Goal: Task Accomplishment & Management: Complete application form

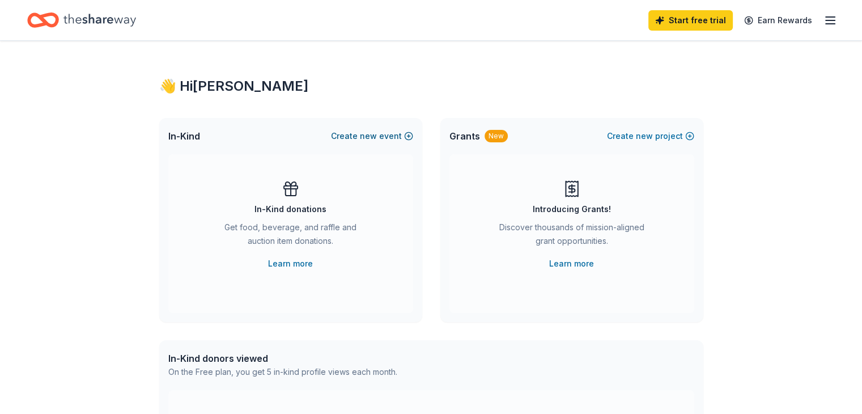
click at [384, 137] on button "Create new event" at bounding box center [372, 136] width 82 height 14
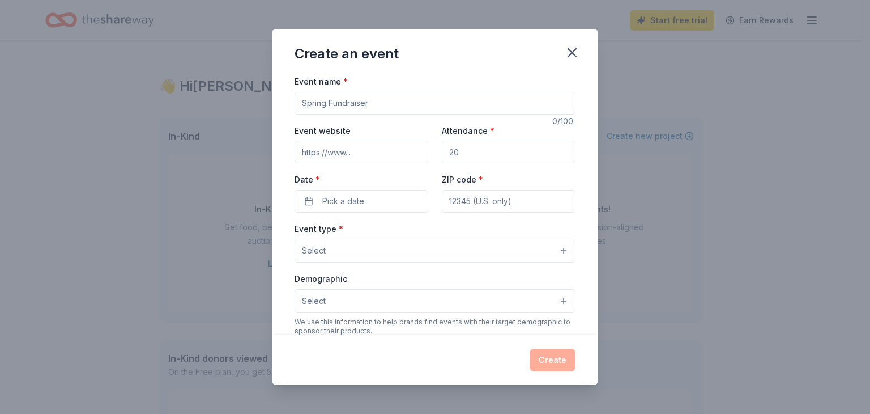
click at [381, 147] on input "Event website" at bounding box center [362, 151] width 134 height 23
click at [376, 150] on input "Event website" at bounding box center [362, 151] width 134 height 23
drag, startPoint x: 466, startPoint y: 153, endPoint x: 423, endPoint y: 152, distance: 43.6
click at [423, 152] on div "Event website Attendance * Date * Pick a date ZIP code *" at bounding box center [435, 167] width 281 height 89
click at [517, 171] on div "Event website Attendance * 200 Date * Pick a date ZIP code *" at bounding box center [435, 167] width 281 height 89
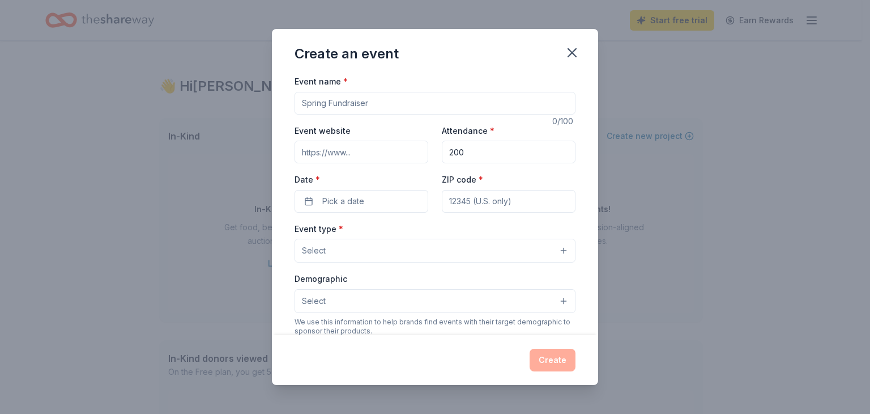
drag, startPoint x: 482, startPoint y: 152, endPoint x: 424, endPoint y: 152, distance: 57.2
click at [424, 152] on div "Event website Attendance * 200 Date * Pick a date ZIP code *" at bounding box center [435, 167] width 281 height 89
type input "100"
click at [384, 194] on button "Pick a date" at bounding box center [362, 201] width 134 height 23
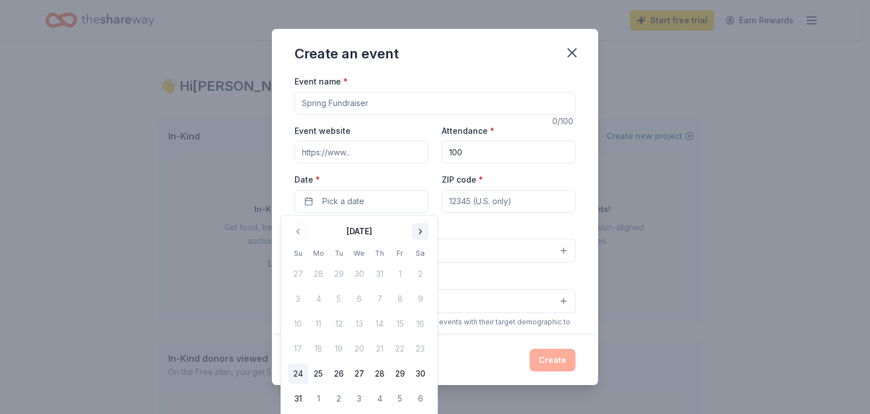
click at [416, 233] on button "Go to next month" at bounding box center [420, 231] width 16 height 16
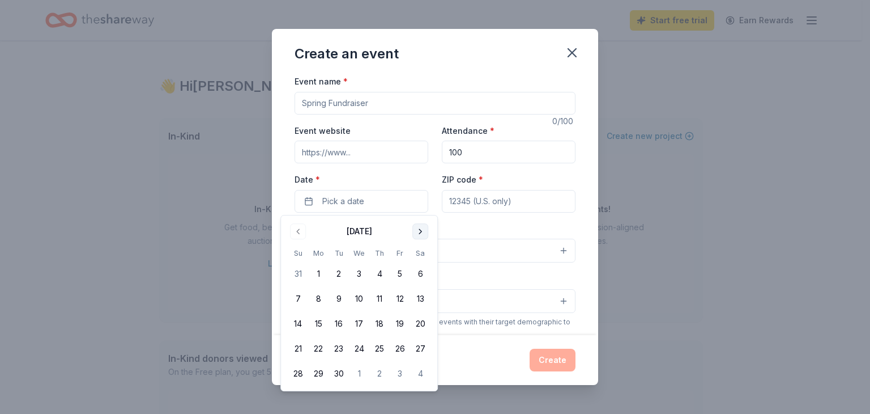
click at [424, 233] on button "Go to next month" at bounding box center [420, 231] width 16 height 16
click at [401, 374] on button "31" at bounding box center [400, 373] width 20 height 20
click at [497, 204] on input "ZIP code *" at bounding box center [509, 201] width 134 height 23
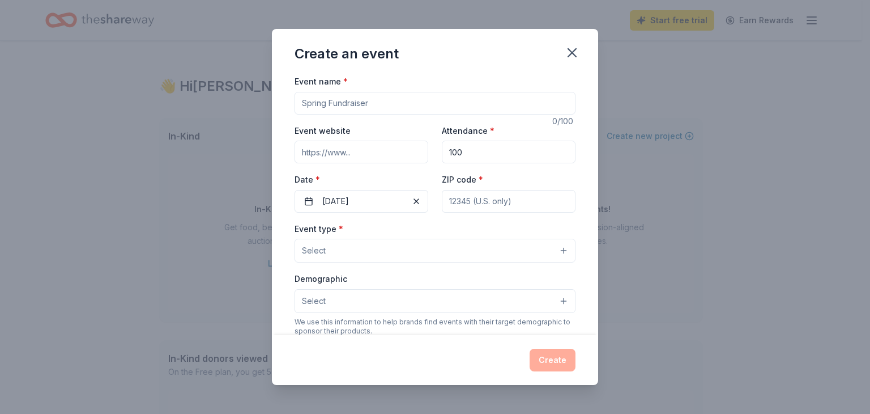
click at [423, 248] on button "Select" at bounding box center [435, 250] width 281 height 24
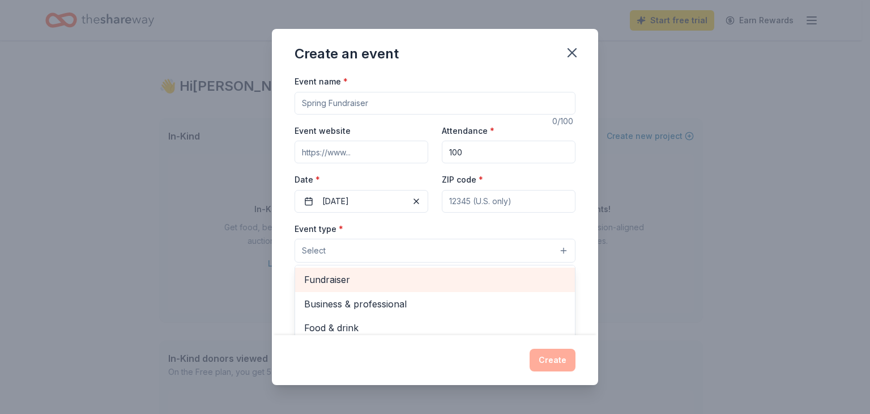
click at [393, 277] on span "Fundraiser" at bounding box center [435, 279] width 262 height 15
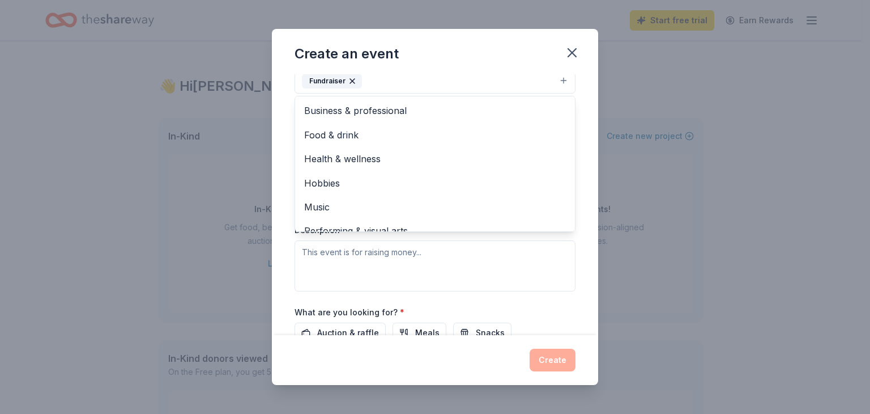
scroll to position [14, 0]
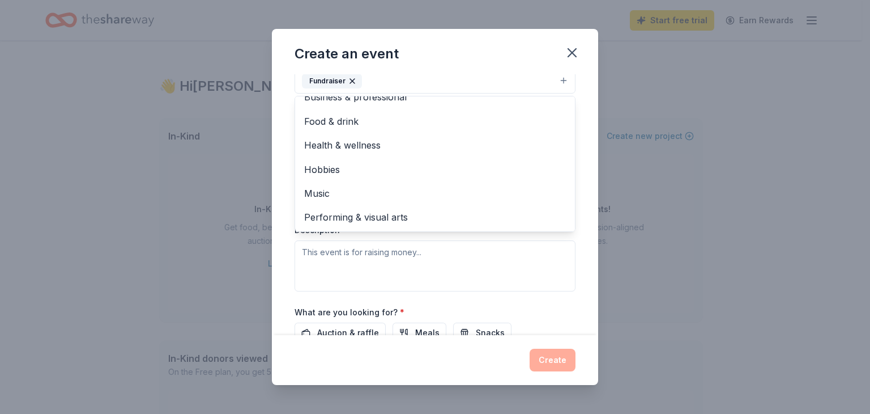
click at [488, 257] on div "Event type * Fundraiser Business & professional Food & drink Health & wellness …" at bounding box center [435, 172] width 281 height 240
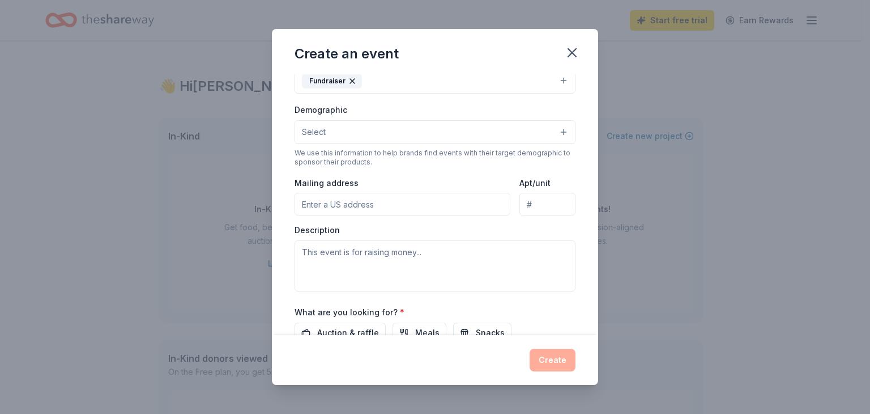
scroll to position [165, 0]
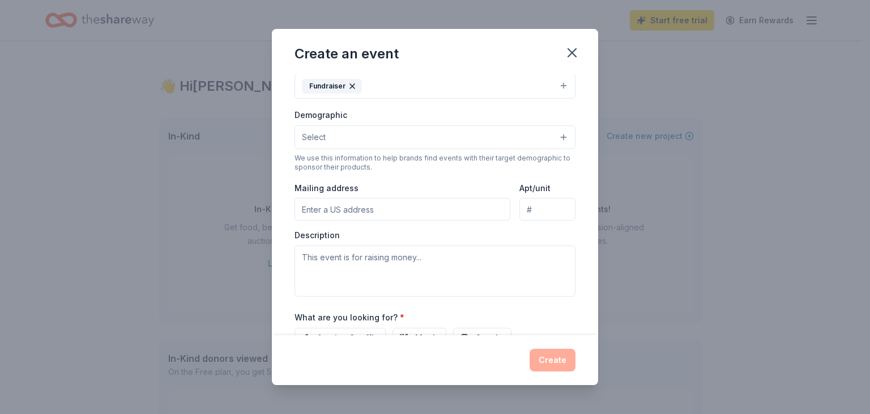
click at [389, 207] on input "Mailing address" at bounding box center [403, 209] width 216 height 23
type input "GRRMF P.O. [STREET_ADDRESS]"
click at [398, 141] on button "Select" at bounding box center [435, 137] width 281 height 24
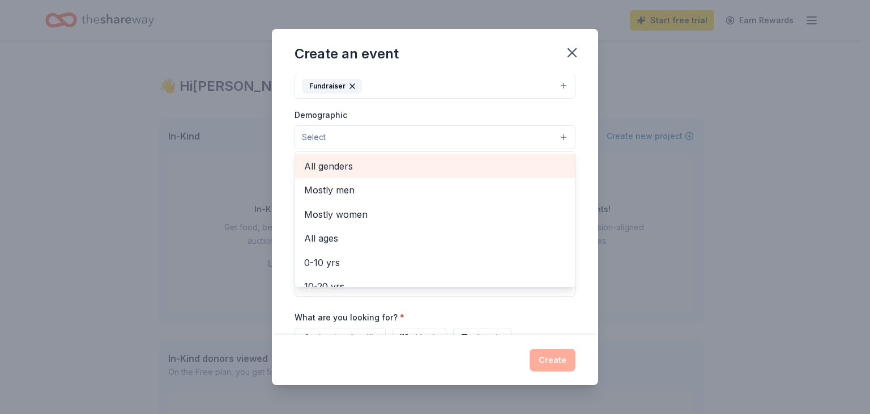
click at [397, 165] on span "All genders" at bounding box center [435, 166] width 262 height 15
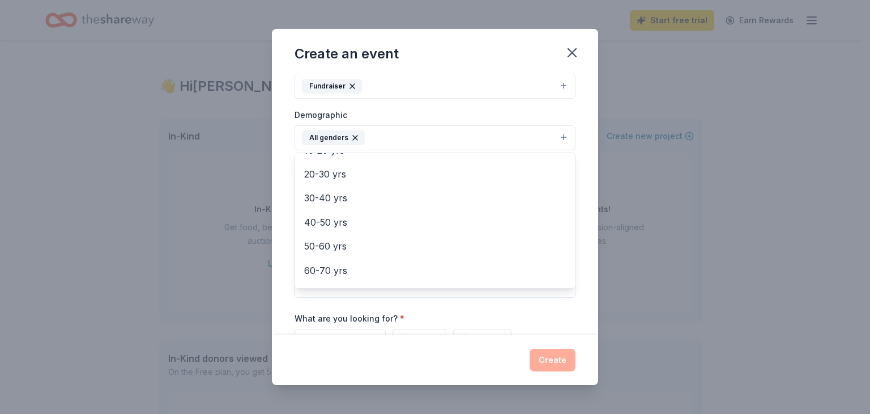
scroll to position [57, 0]
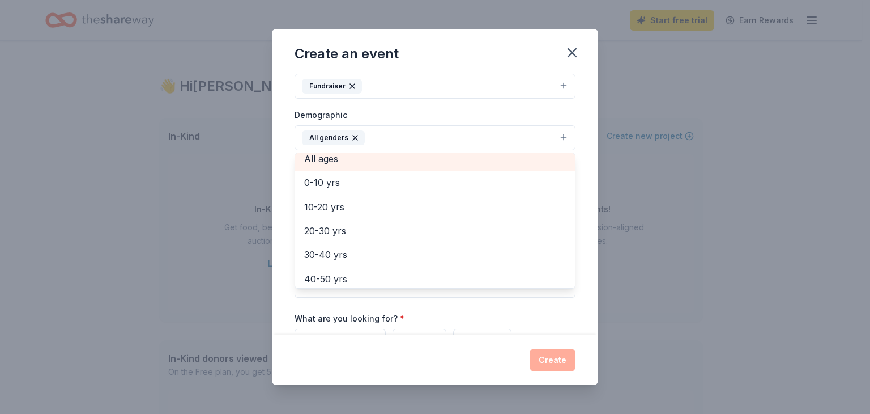
click at [340, 159] on span "All ages" at bounding box center [435, 158] width 262 height 15
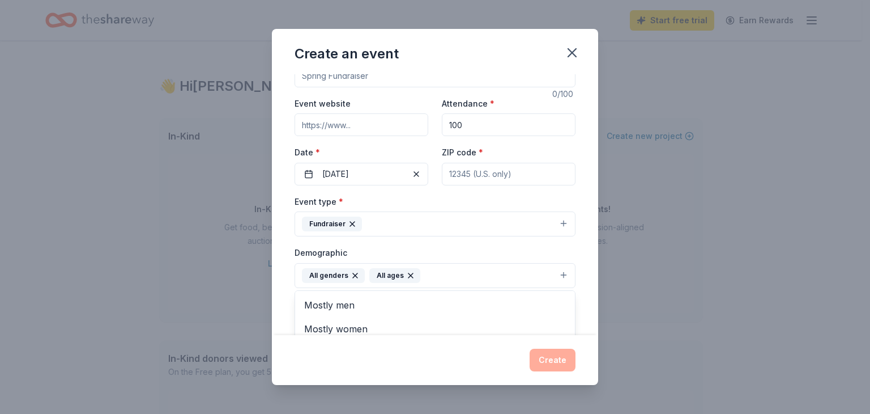
scroll to position [0, 0]
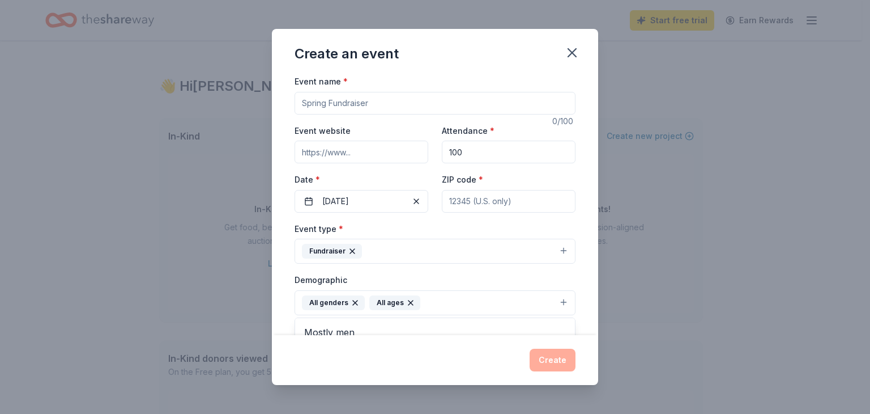
click at [380, 250] on div "Event type * Fundraiser Demographic All genders All ages Mostly men Mostly wome…" at bounding box center [435, 341] width 281 height 241
click at [471, 252] on button "Fundraiser" at bounding box center [435, 250] width 281 height 25
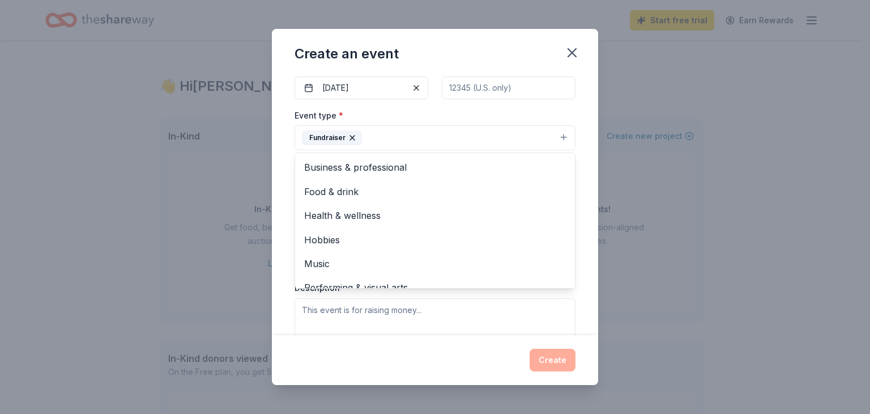
click at [401, 133] on button "Fundraiser" at bounding box center [435, 137] width 281 height 25
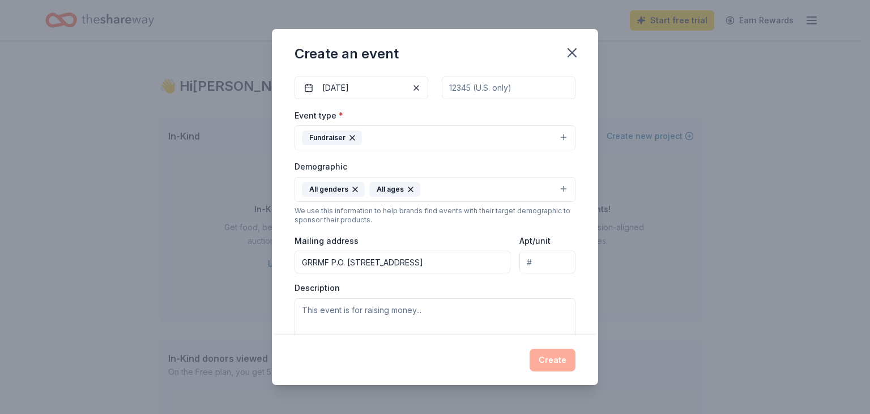
click at [460, 87] on input "ZIP code *" at bounding box center [509, 87] width 134 height 23
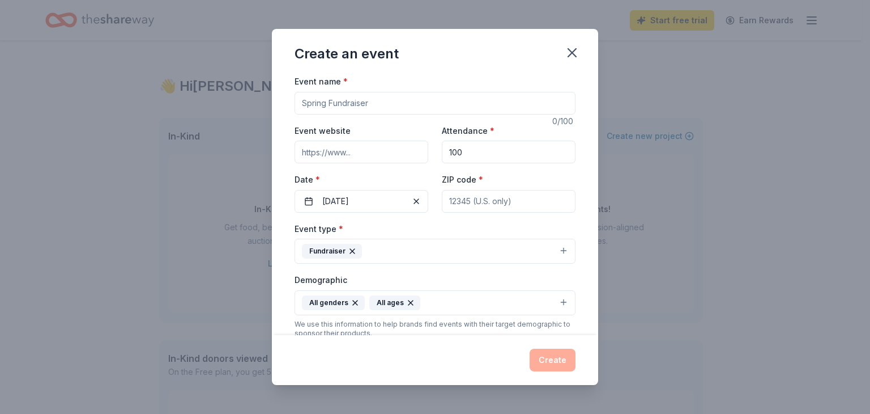
click at [374, 155] on input "Event website" at bounding box center [362, 151] width 134 height 23
paste input "https://www.jupitergoldenjubilee.com/"
type input "https://www.jupitergoldenjubilee.com/"
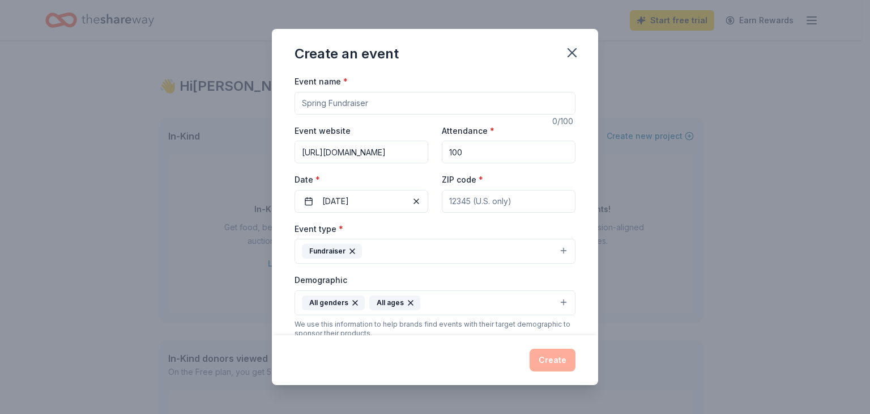
click at [487, 193] on input "ZIP code *" at bounding box center [509, 201] width 134 height 23
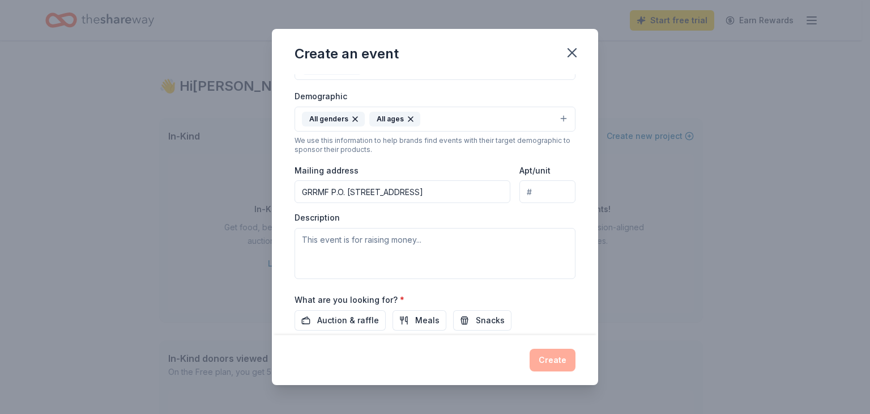
scroll to position [227, 0]
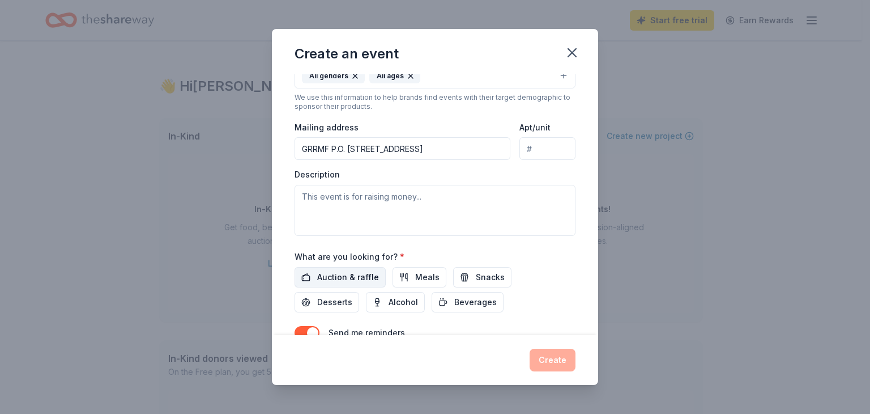
type input "33477"
click at [359, 275] on span "Auction & raffle" at bounding box center [348, 277] width 62 height 14
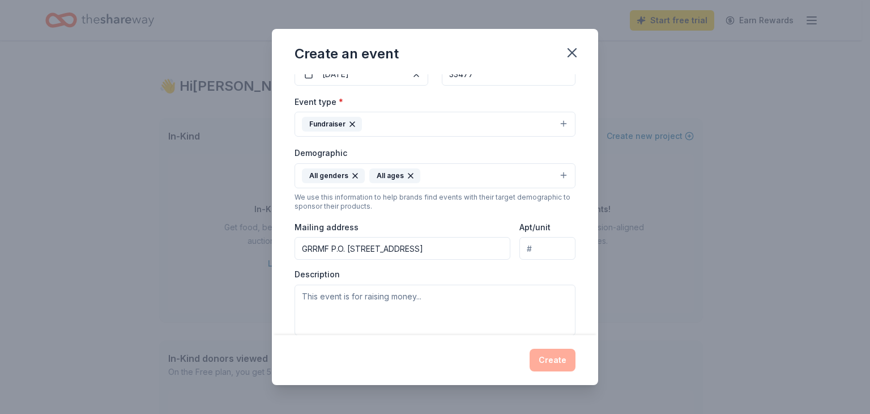
scroll to position [169, 0]
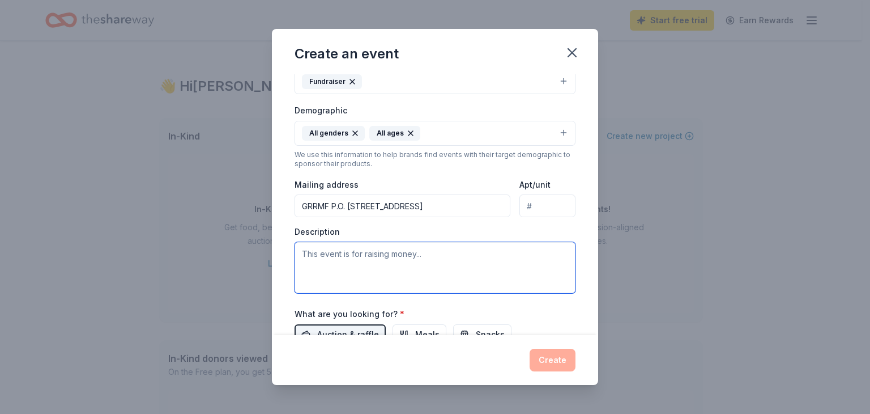
click at [363, 254] on textarea at bounding box center [435, 267] width 281 height 51
click at [428, 255] on textarea "Annual fundraiser for Golden Retreiver Rescue of Mid-Florida." at bounding box center [435, 267] width 281 height 51
click at [540, 247] on textarea "Annual fundraiser for Golden Retriever Rescue of Mid-Florida." at bounding box center [435, 267] width 281 height 51
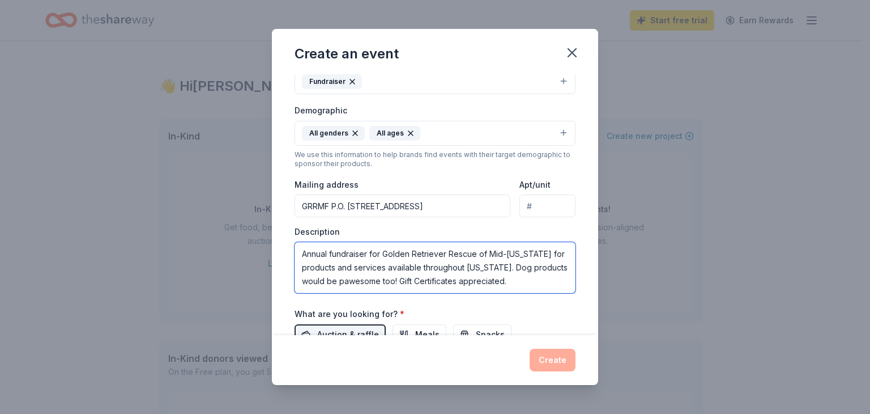
click at [303, 254] on textarea "Annual fundraiser for Golden Retriever Rescue of Mid-Florida for products and s…" at bounding box center [435, 267] width 281 height 51
click at [372, 252] on textarea "Annual fundraiser for Golden Retriever Rescue of Mid-Florida for products and s…" at bounding box center [435, 267] width 281 height 51
drag, startPoint x: 412, startPoint y: 278, endPoint x: 315, endPoint y: 282, distance: 96.9
click at [315, 282] on textarea "Annual fundraiser (online auction and onsite raffle) for Golden Retriever Rescu…" at bounding box center [435, 267] width 281 height 51
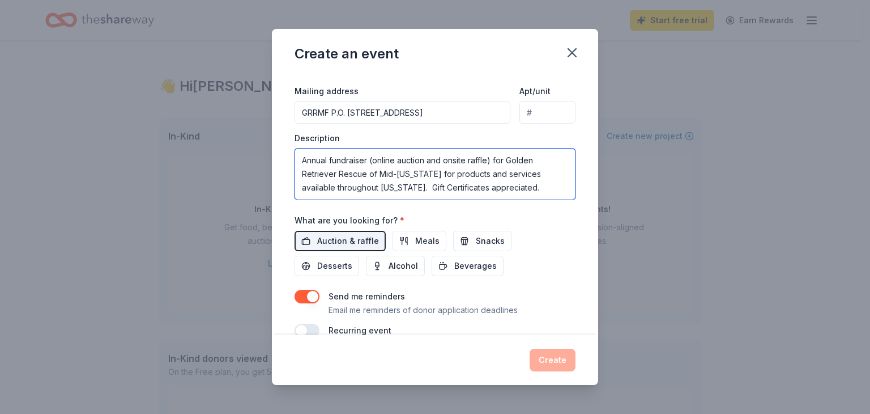
scroll to position [283, 0]
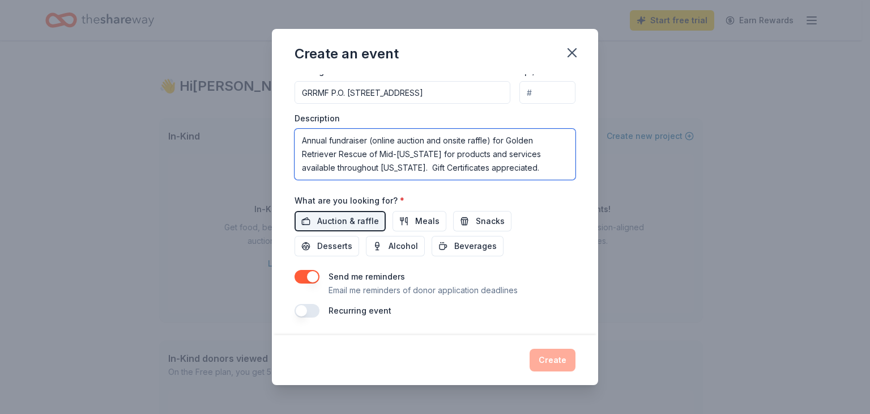
click at [438, 166] on textarea "Annual fundraiser (online auction and onsite raffle) for Golden Retriever Rescu…" at bounding box center [435, 154] width 281 height 51
click at [507, 167] on textarea "Annual fundraiser (online auction and onsite raffle) for Golden Retriever Rescu…" at bounding box center [435, 154] width 281 height 51
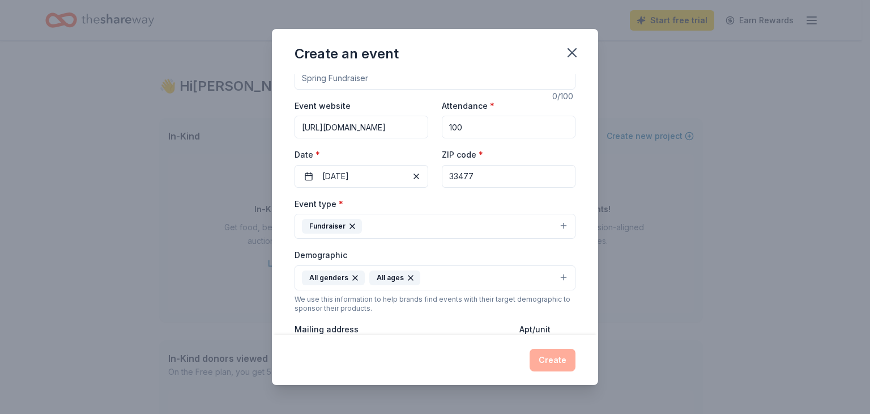
scroll to position [0, 0]
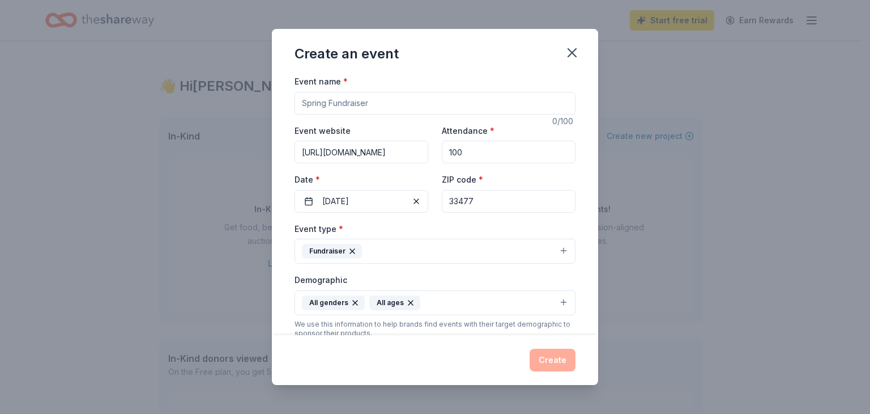
type textarea "Annual fundraiser (online auction and onsite raffle) for Golden Retriever Rescu…"
drag, startPoint x: 381, startPoint y: 103, endPoint x: 268, endPoint y: 103, distance: 113.3
click at [268, 103] on div "Create an event Event name * 0 /100 Event website https://www.jupitergoldenjubi…" at bounding box center [435, 207] width 870 height 414
click at [301, 105] on input "Jupiter Golden Jubilee" at bounding box center [435, 103] width 281 height 23
type input "Jupiter Golden Jubilee"
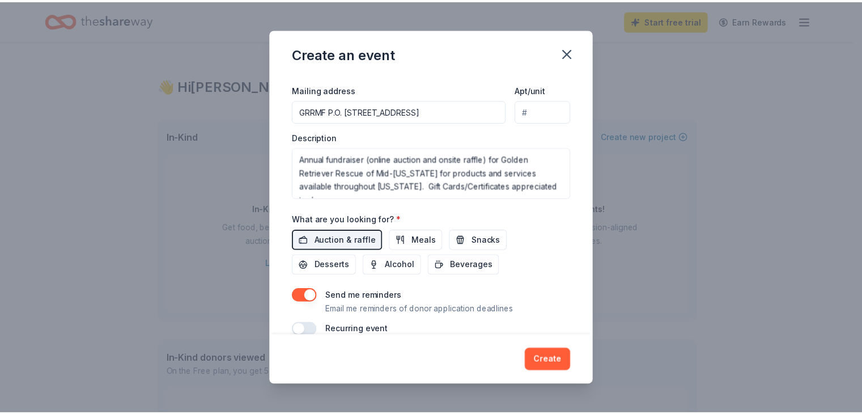
scroll to position [283, 0]
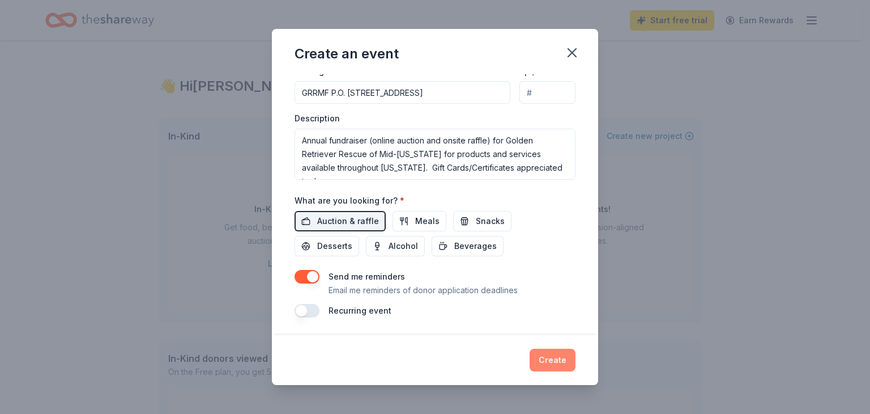
click at [546, 365] on button "Create" at bounding box center [553, 359] width 46 height 23
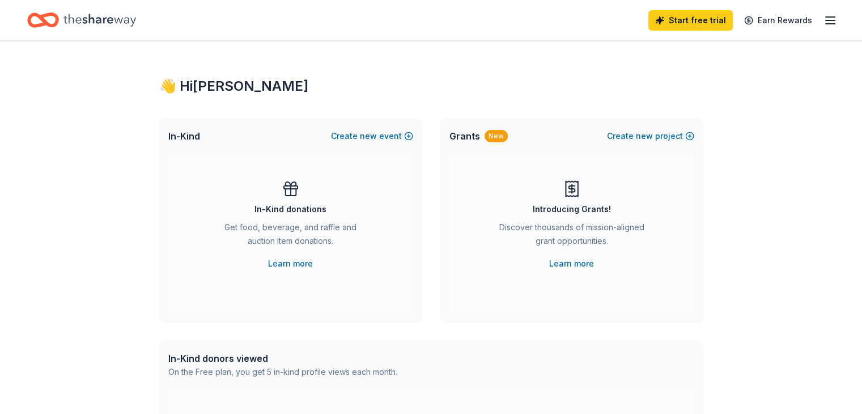
scroll to position [0, 0]
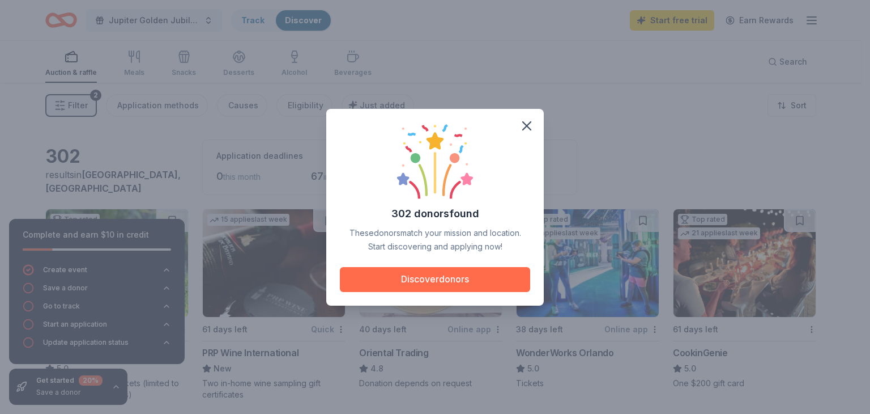
click at [452, 282] on button "Discover donors" at bounding box center [435, 279] width 190 height 25
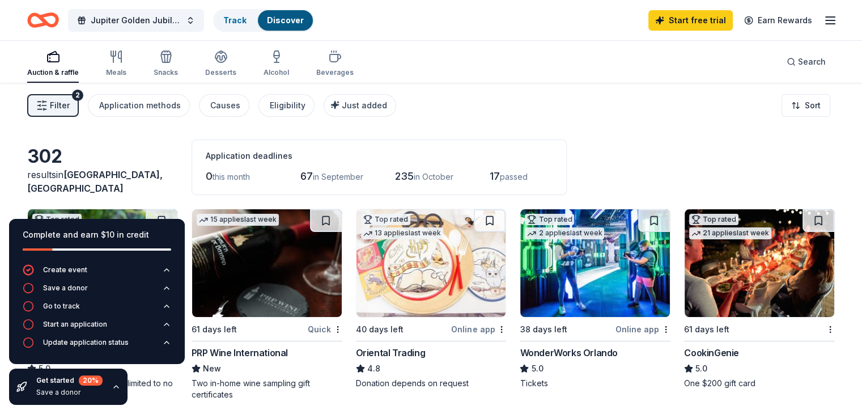
click at [60, 59] on icon "button" at bounding box center [53, 57] width 14 height 14
click at [514, 119] on div "Filter 2 Application methods Causes Eligibility Just added Sort" at bounding box center [431, 105] width 862 height 45
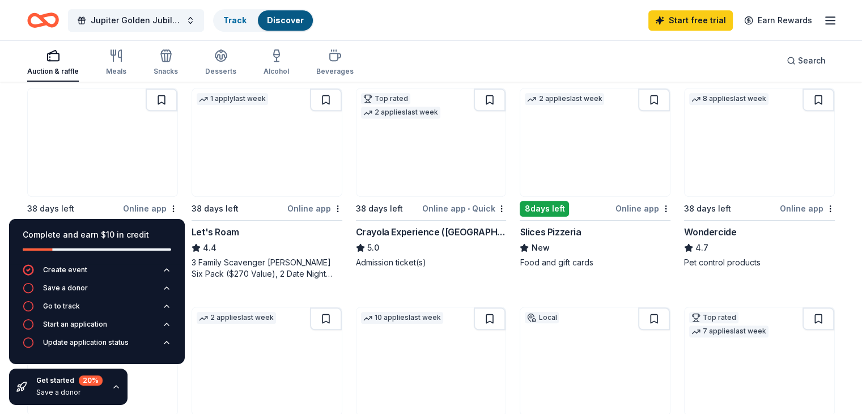
scroll to position [510, 0]
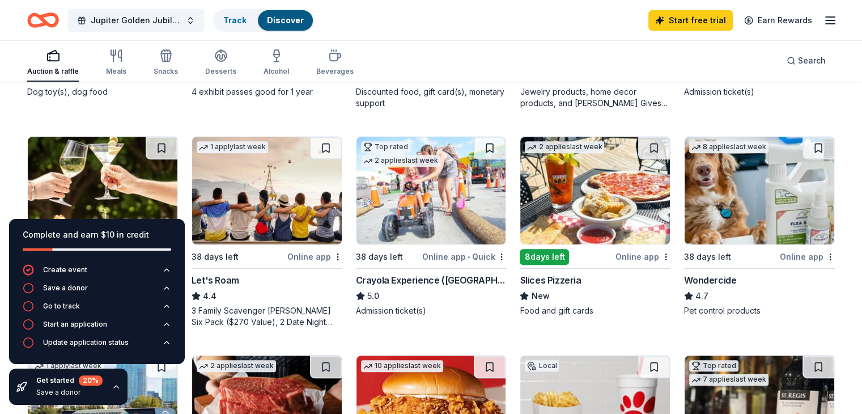
click at [823, 22] on icon "button" at bounding box center [830, 21] width 14 height 14
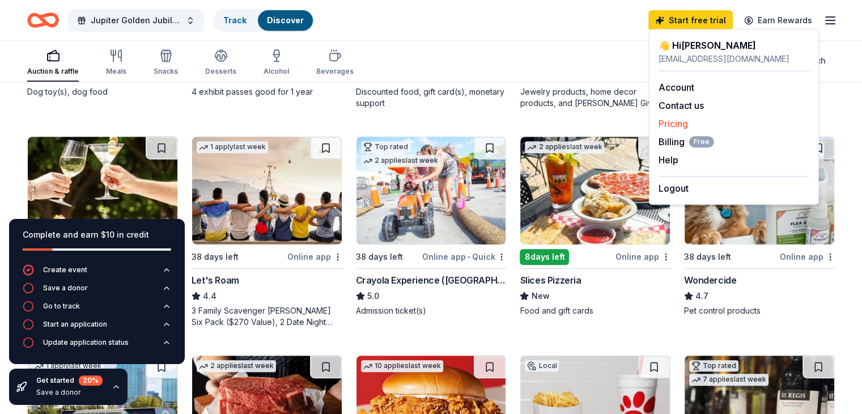
click at [684, 122] on link "Pricing" at bounding box center [672, 123] width 29 height 11
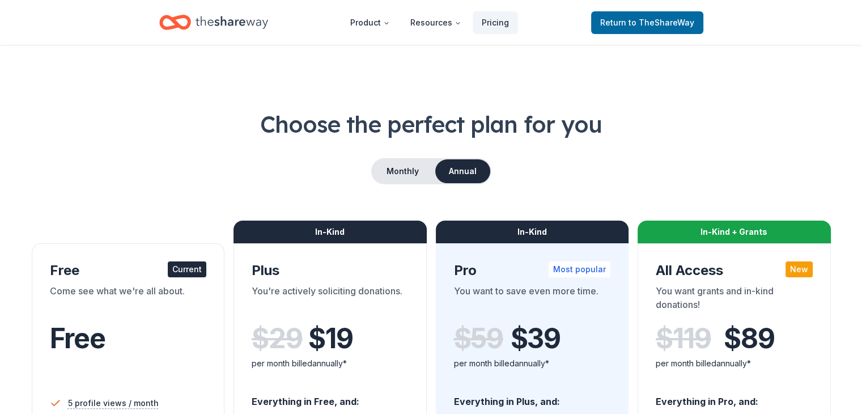
click at [462, 172] on button "Annual" at bounding box center [462, 171] width 55 height 24
click at [383, 178] on button "Monthly" at bounding box center [402, 171] width 61 height 24
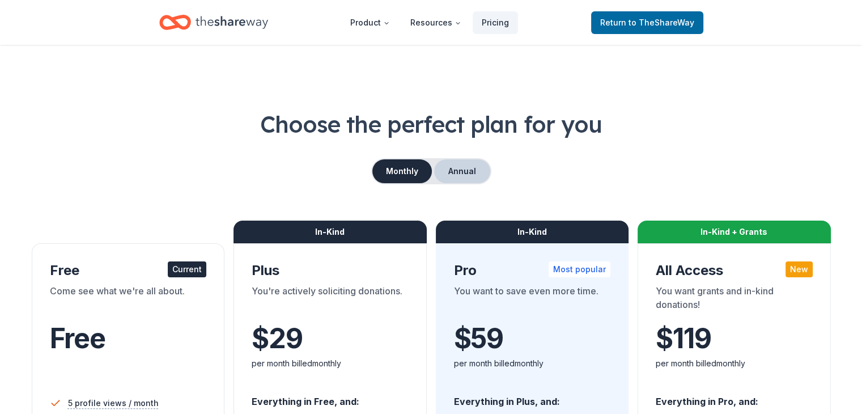
click at [466, 167] on button "Annual" at bounding box center [462, 171] width 56 height 24
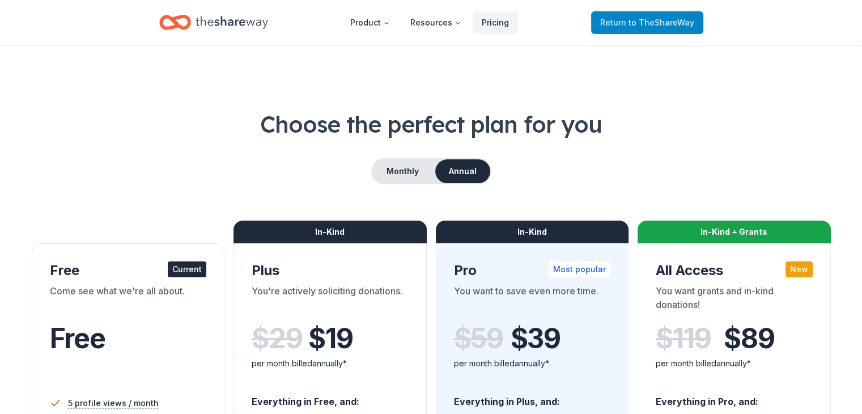
click at [615, 23] on span "Return to TheShareWay" at bounding box center [647, 23] width 94 height 14
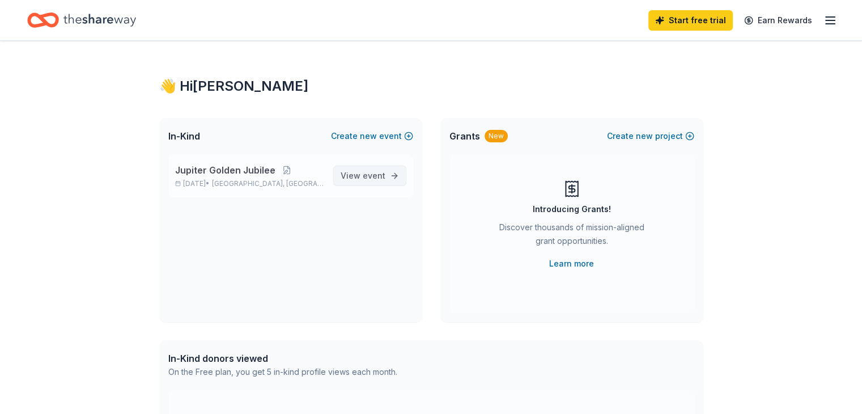
click at [374, 180] on span "View event" at bounding box center [362, 176] width 45 height 14
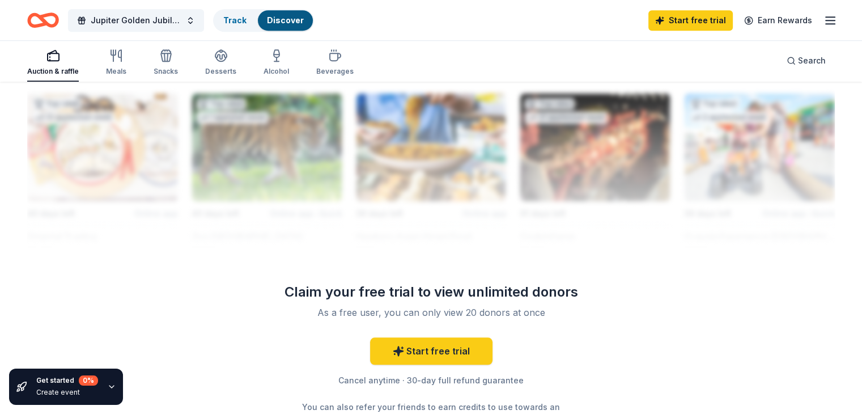
scroll to position [1020, 0]
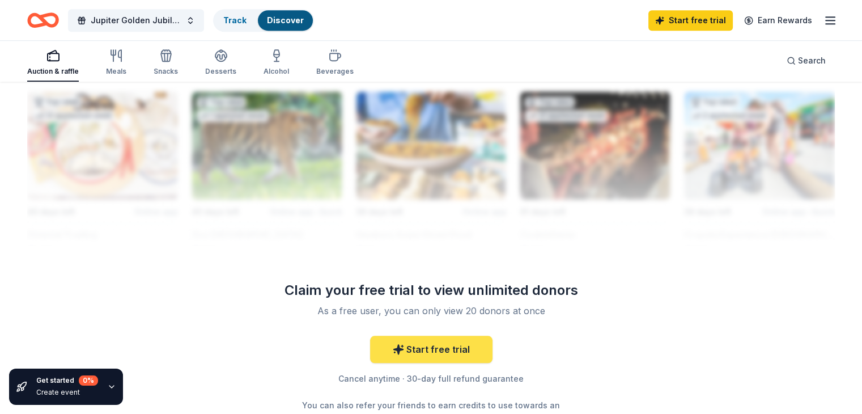
click at [445, 348] on link "Start free trial" at bounding box center [431, 348] width 122 height 27
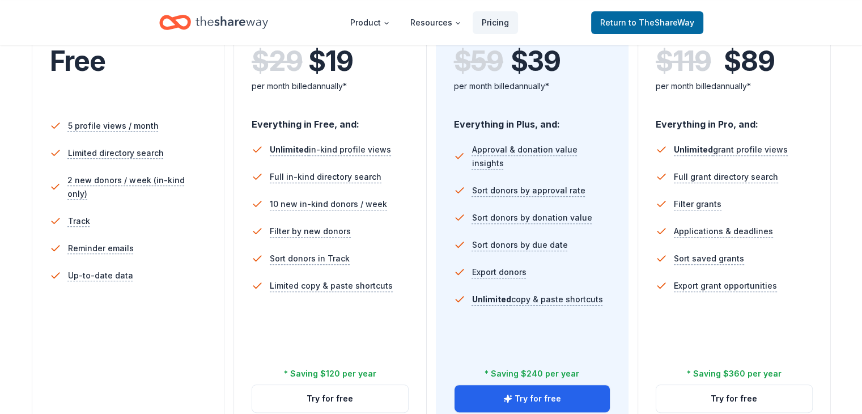
scroll to position [283, 0]
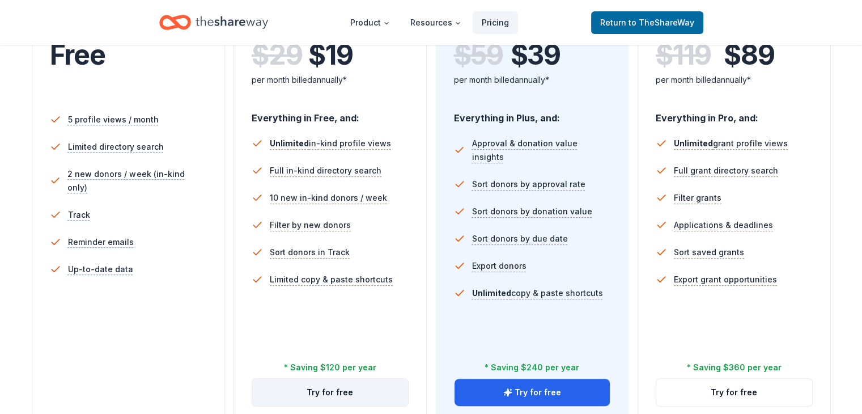
click at [336, 378] on button "Try for free" at bounding box center [330, 391] width 156 height 27
click at [335, 378] on button "Try for free" at bounding box center [330, 391] width 156 height 27
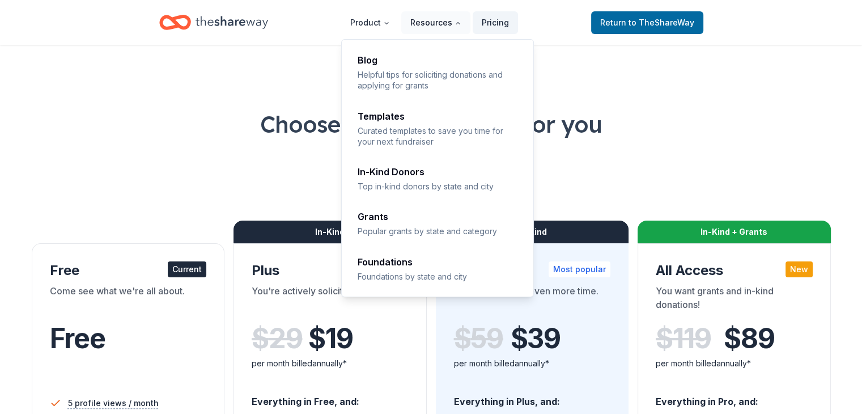
click at [427, 25] on button "Resources" at bounding box center [435, 22] width 69 height 23
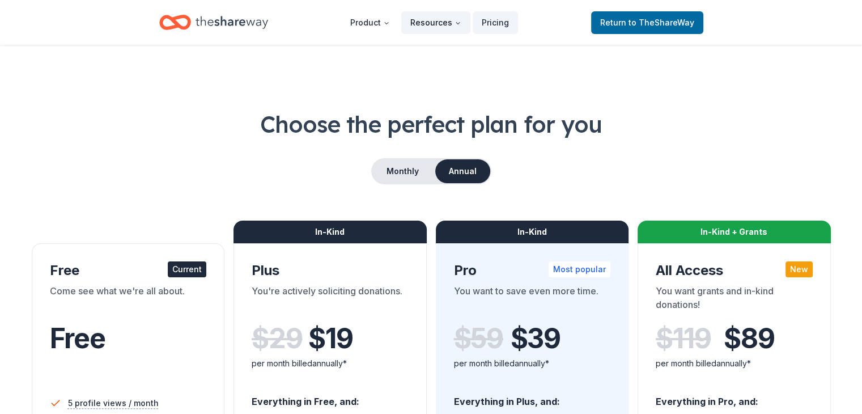
click at [427, 25] on button "Resources" at bounding box center [435, 22] width 69 height 23
click at [632, 27] on span "Return to TheShareWay" at bounding box center [647, 23] width 94 height 14
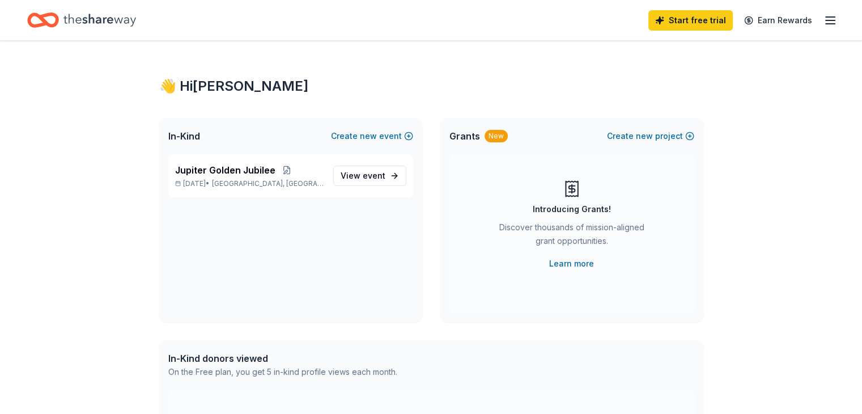
click at [632, 21] on div "Start free trial Earn Rewards" at bounding box center [430, 20] width 807 height 27
click at [823, 22] on icon "button" at bounding box center [830, 21] width 14 height 14
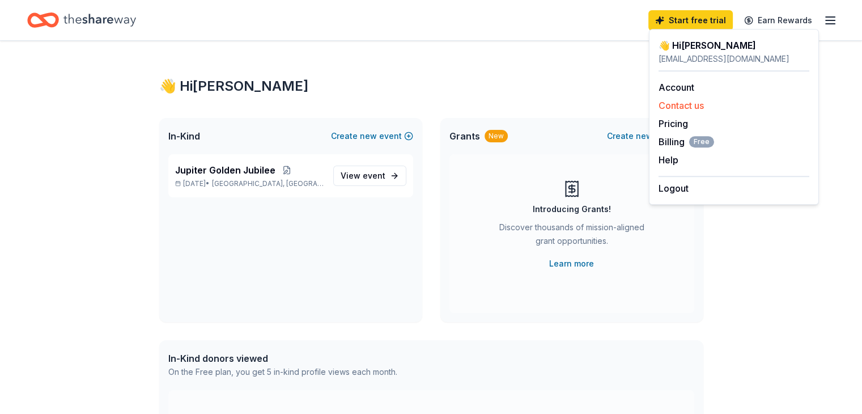
click at [697, 107] on button "Contact us" at bounding box center [680, 106] width 45 height 14
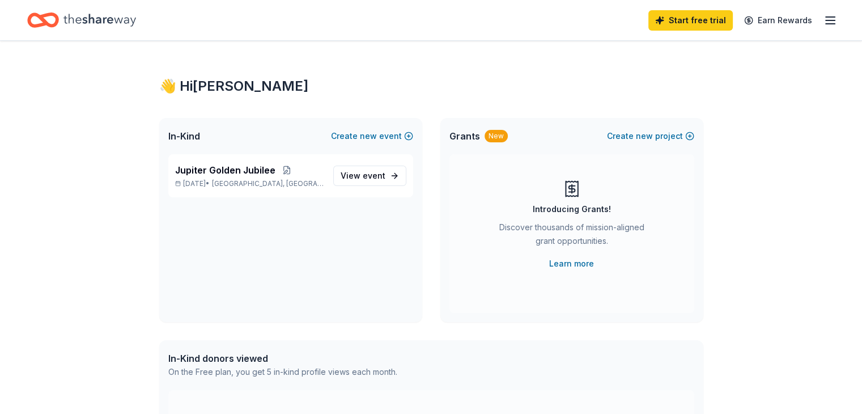
click at [825, 20] on line "button" at bounding box center [829, 20] width 9 height 0
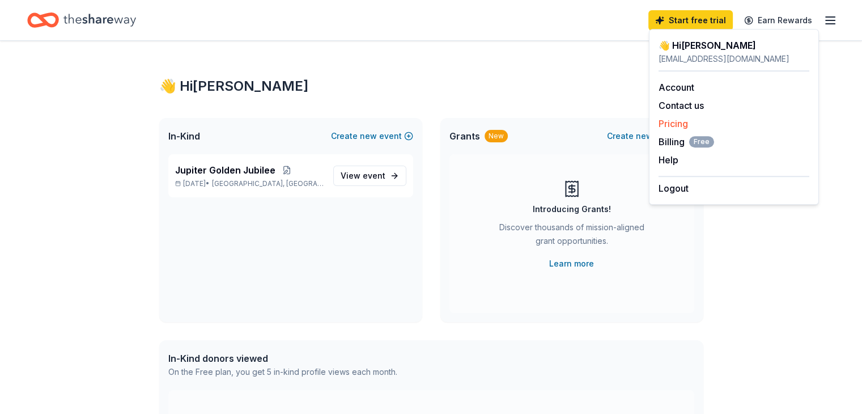
click at [684, 121] on link "Pricing" at bounding box center [672, 123] width 29 height 11
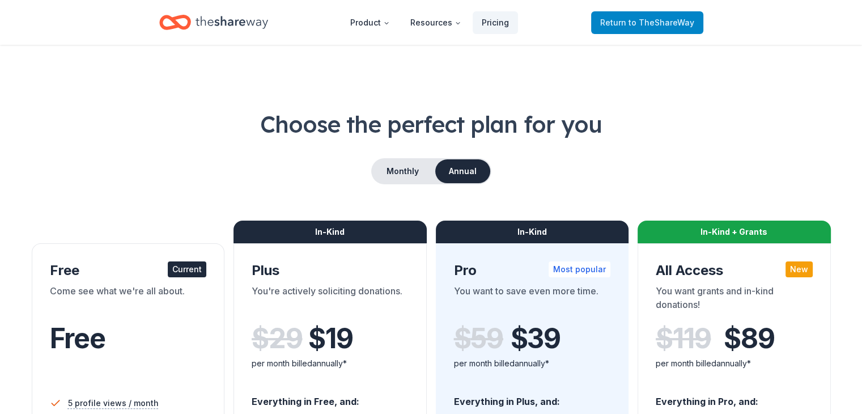
click at [598, 33] on link "Return to TheShareWay" at bounding box center [647, 22] width 112 height 23
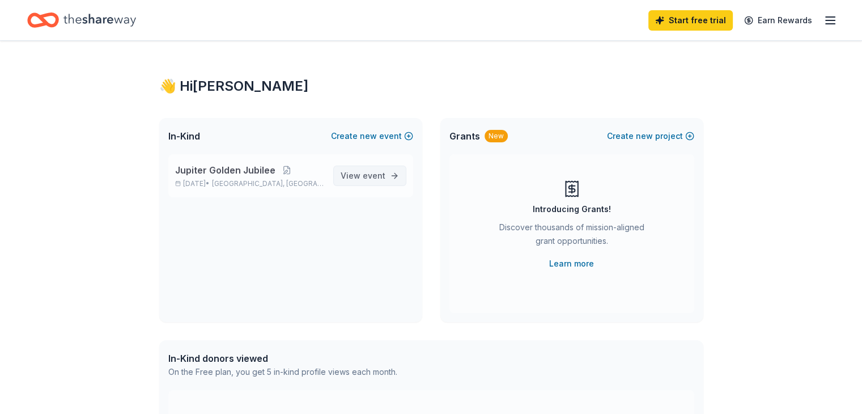
click at [365, 176] on span "event" at bounding box center [374, 176] width 23 height 10
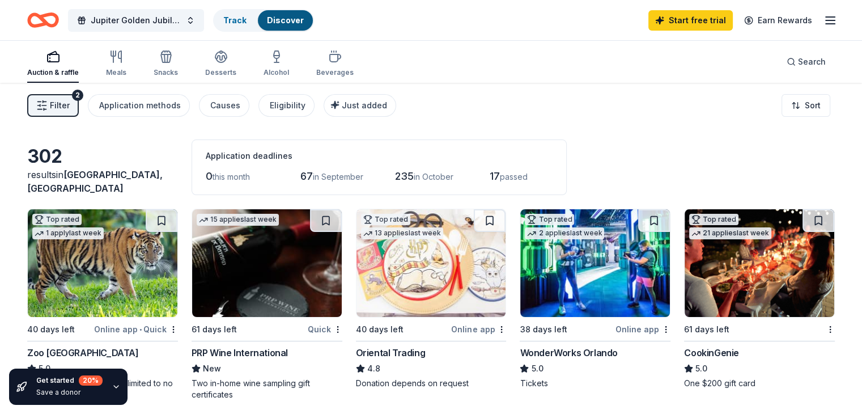
click at [79, 62] on div "button" at bounding box center [53, 57] width 52 height 14
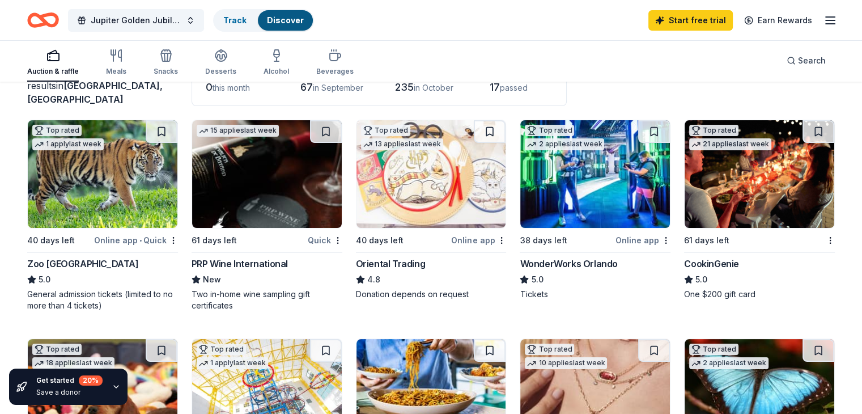
scroll to position [113, 0]
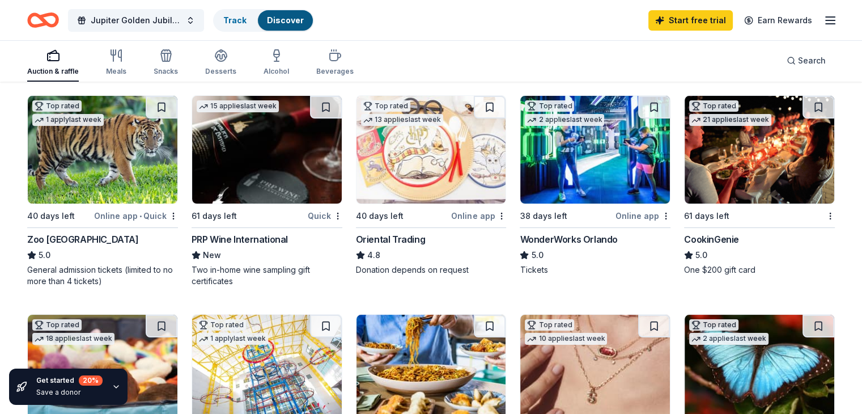
click at [150, 218] on div "Online app • Quick" at bounding box center [136, 215] width 84 height 14
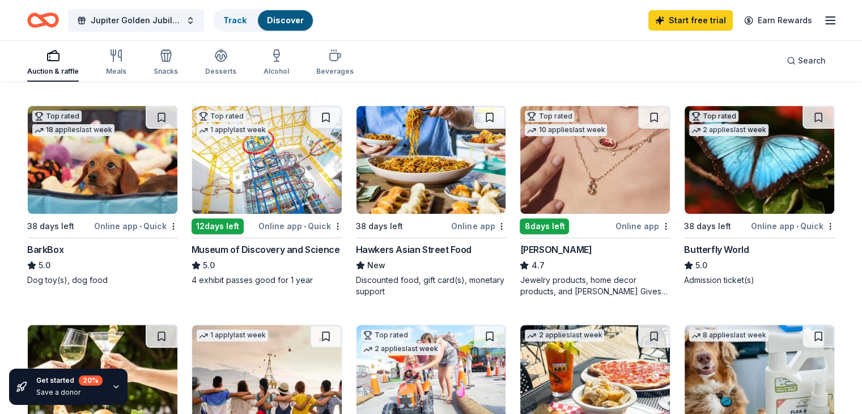
scroll to position [340, 0]
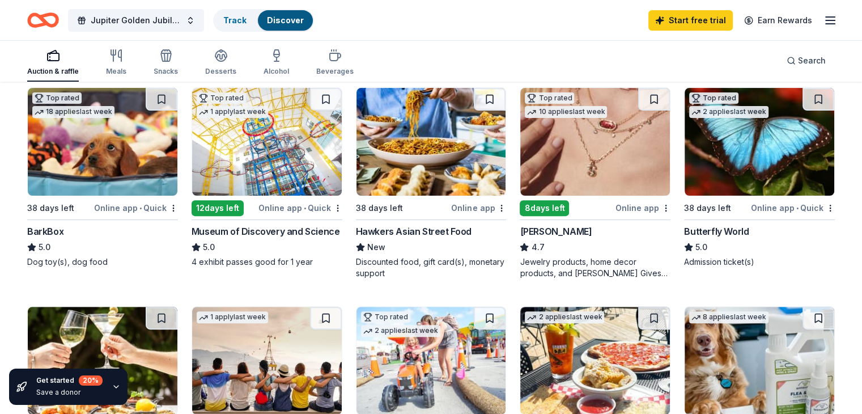
click at [54, 233] on div "BarkBox" at bounding box center [45, 231] width 36 height 14
click at [772, 209] on div "Online app • Quick" at bounding box center [793, 208] width 84 height 14
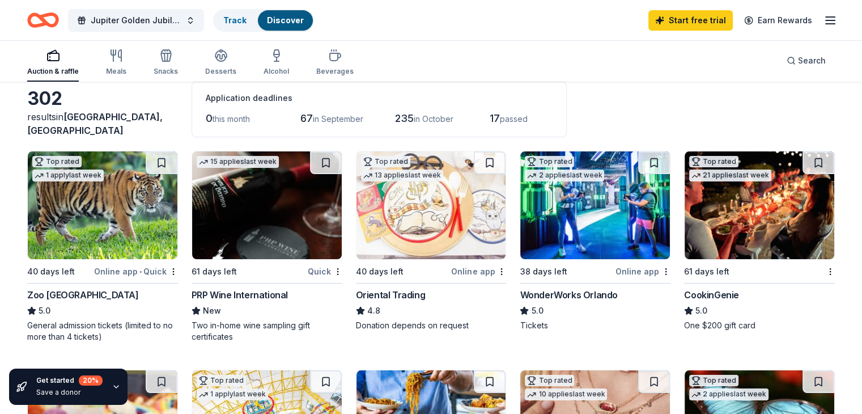
scroll to position [57, 0]
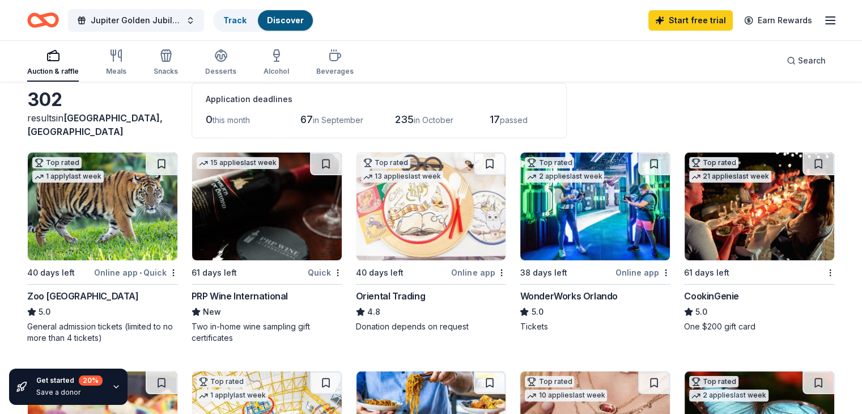
click at [618, 271] on div "Online app" at bounding box center [642, 272] width 55 height 14
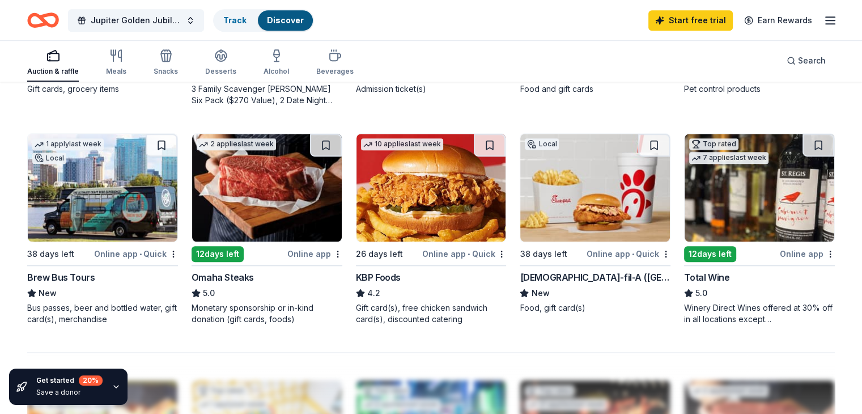
scroll to position [736, 0]
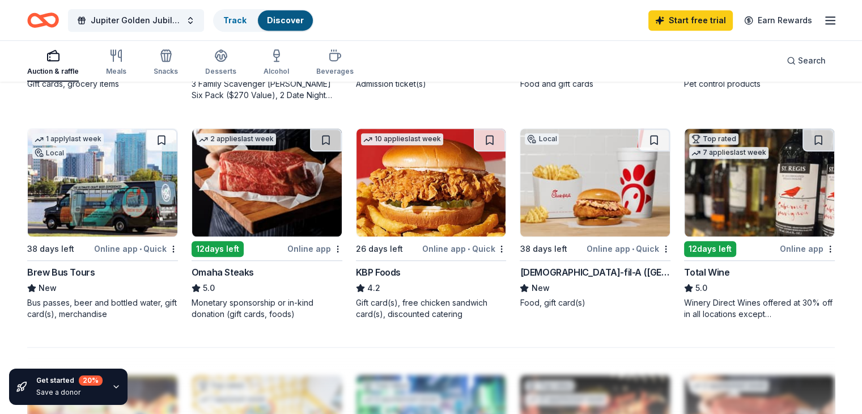
click at [779, 248] on div "Online app" at bounding box center [806, 248] width 55 height 14
click at [312, 254] on div "Online app" at bounding box center [314, 248] width 55 height 14
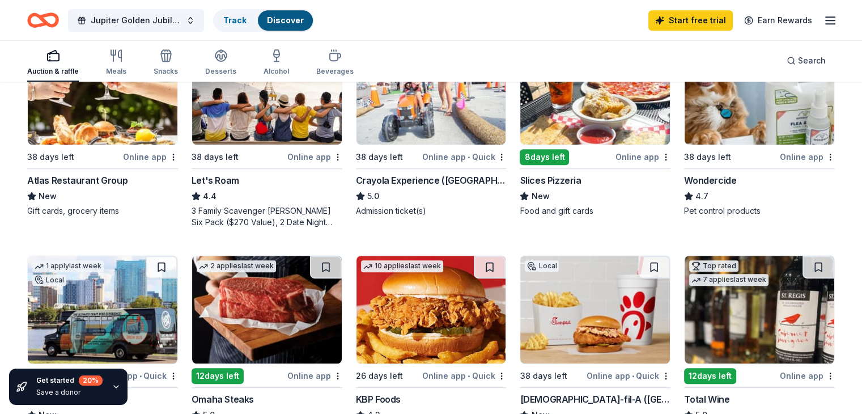
scroll to position [500, 0]
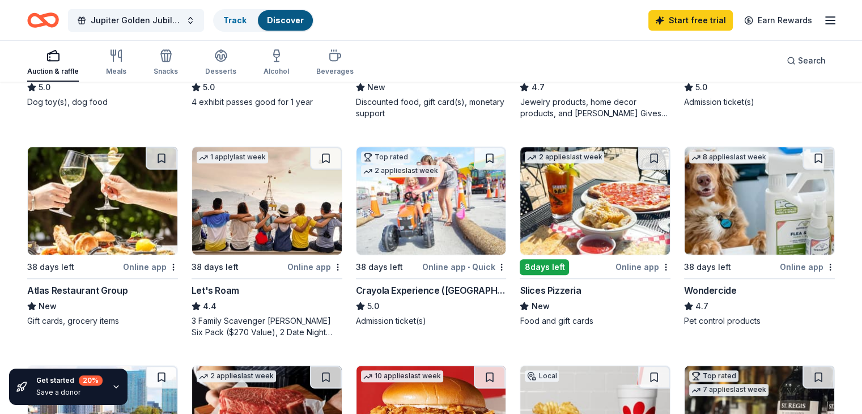
click at [178, 267] on div "Online app" at bounding box center [150, 266] width 55 height 14
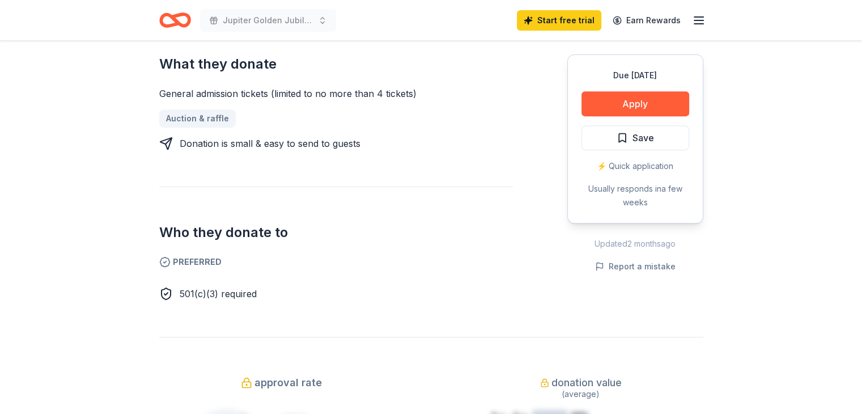
scroll to position [340, 0]
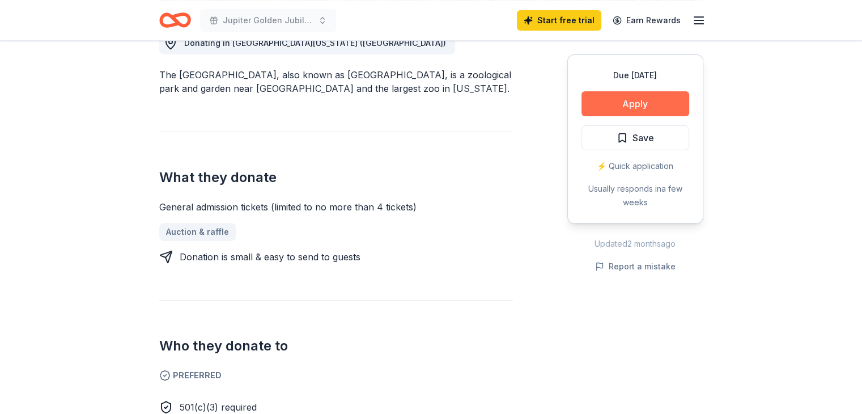
click at [633, 103] on button "Apply" at bounding box center [635, 103] width 108 height 25
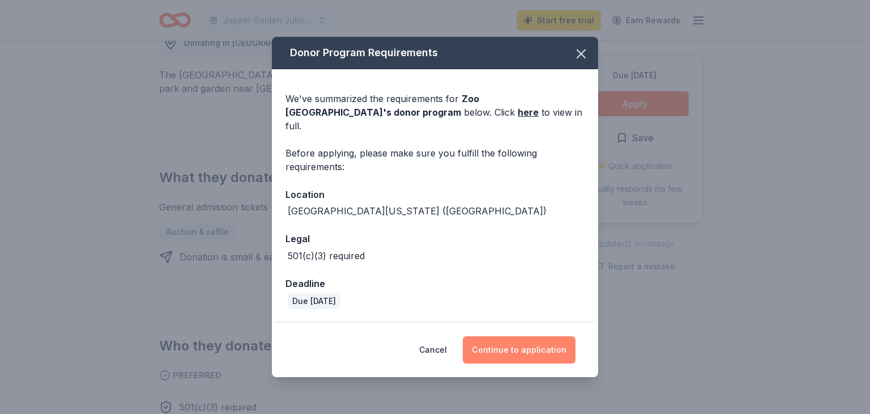
click at [524, 345] on button "Continue to application" at bounding box center [519, 349] width 113 height 27
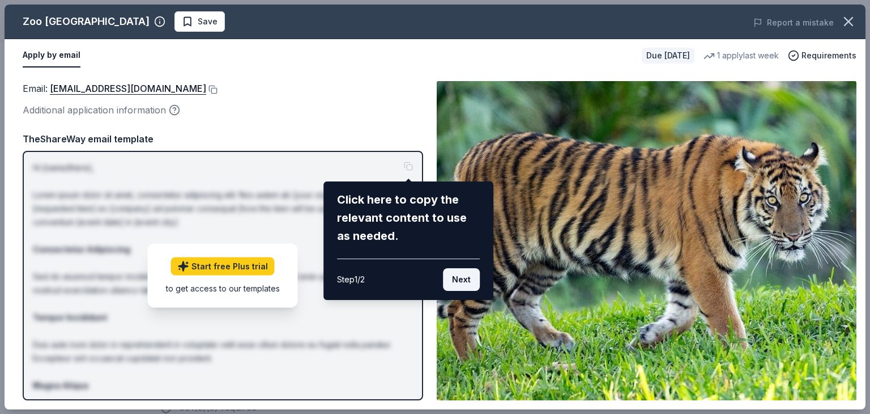
click at [469, 283] on button "Next" at bounding box center [461, 279] width 37 height 23
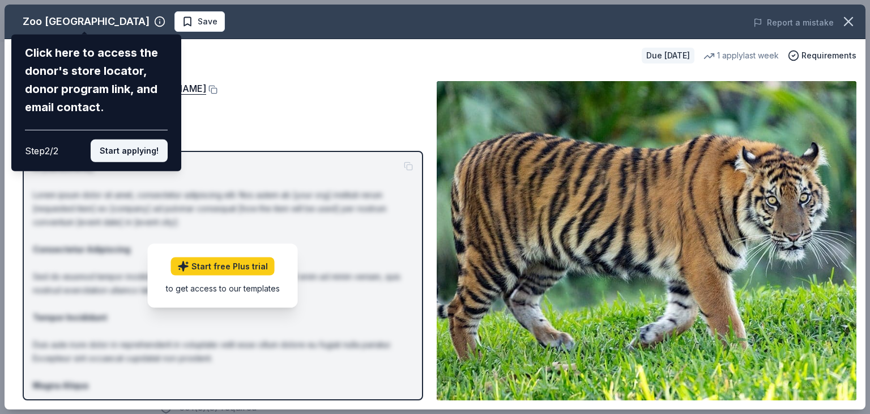
click at [135, 152] on button "Start applying!" at bounding box center [129, 150] width 77 height 23
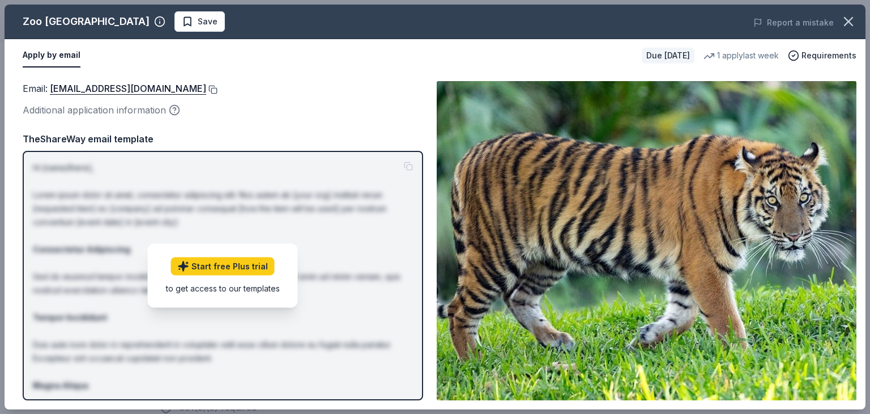
click at [218, 87] on button at bounding box center [211, 89] width 11 height 9
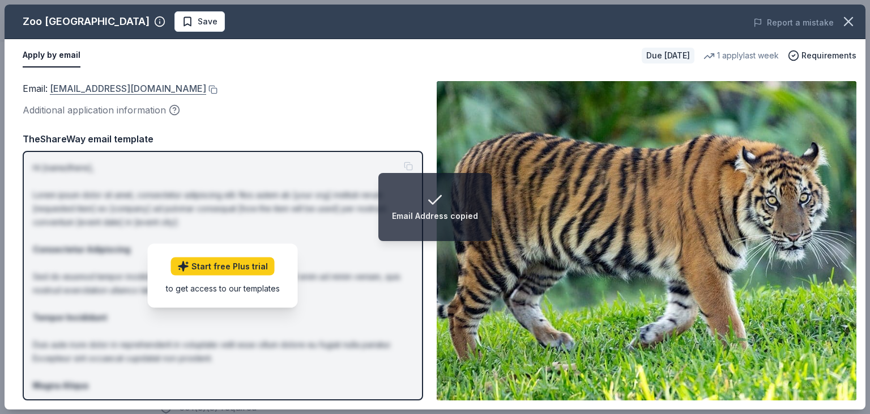
click at [175, 92] on link "zoodonationrequests@miamidade.gov" at bounding box center [128, 88] width 156 height 15
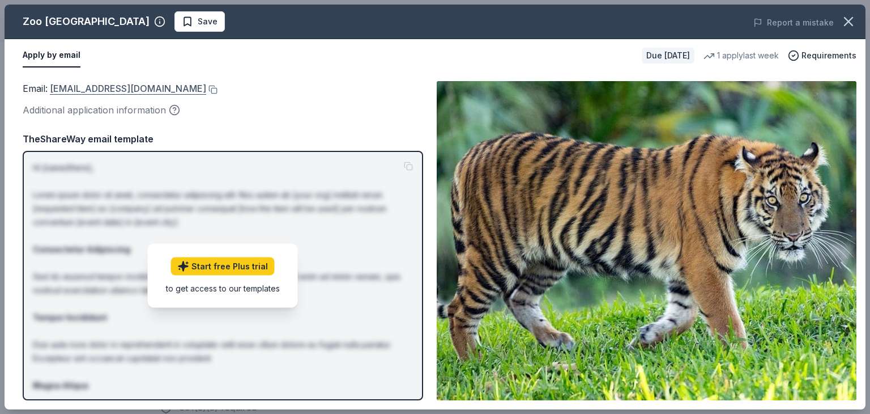
click at [175, 89] on link "zoodonationrequests@miamidade.gov" at bounding box center [128, 88] width 156 height 15
click at [857, 26] on button "button" at bounding box center [848, 21] width 25 height 25
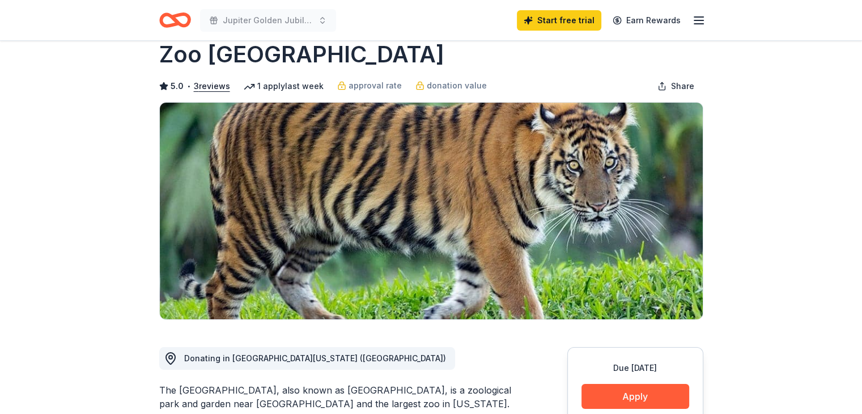
scroll to position [0, 0]
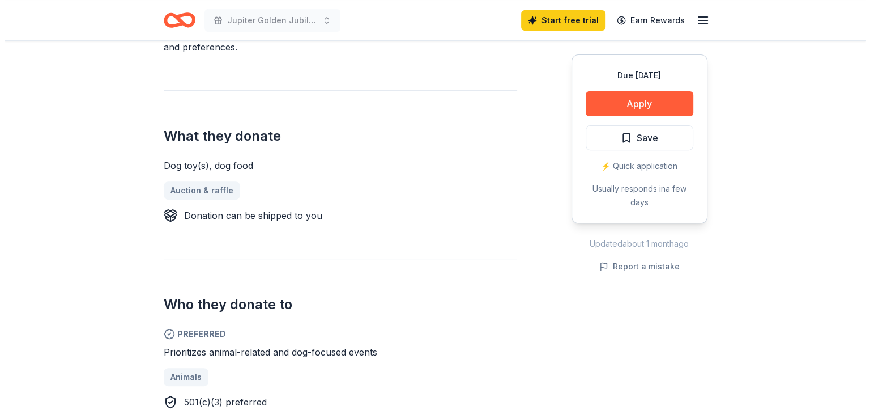
scroll to position [283, 0]
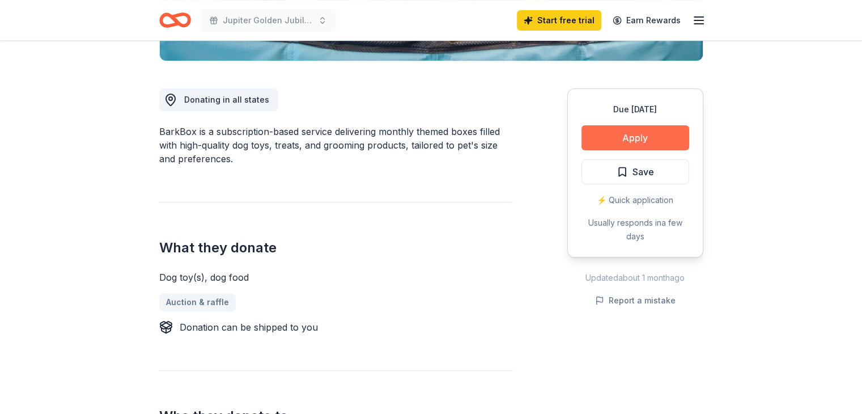
click at [641, 134] on button "Apply" at bounding box center [635, 137] width 108 height 25
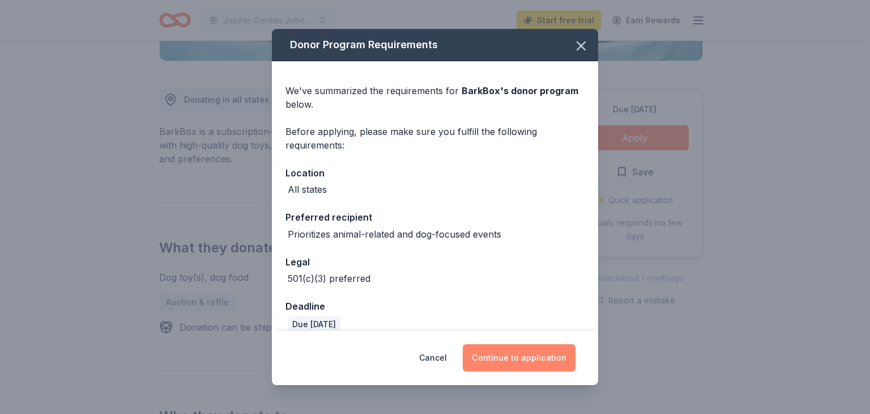
click at [522, 359] on button "Continue to application" at bounding box center [519, 357] width 113 height 27
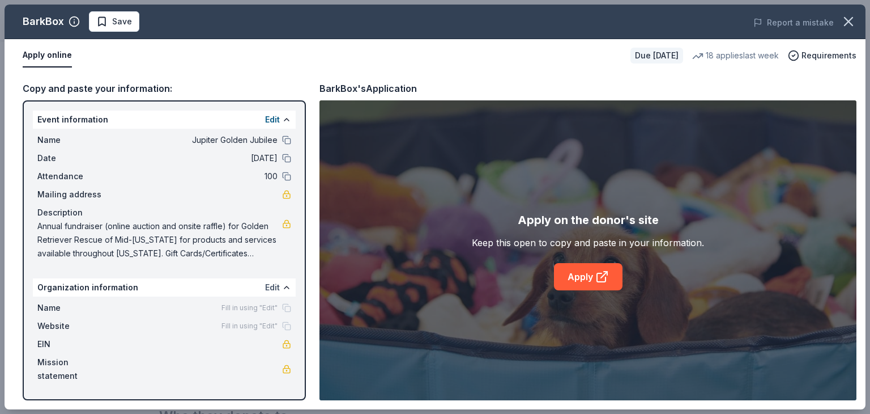
click at [272, 286] on button "Edit" at bounding box center [272, 287] width 15 height 14
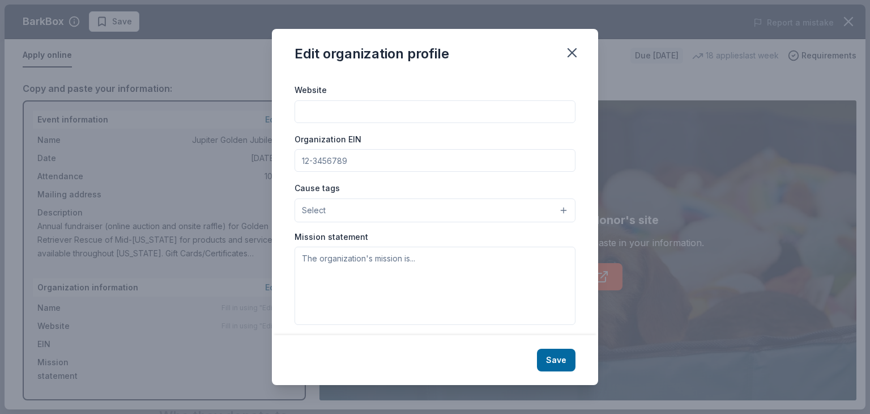
scroll to position [118, 0]
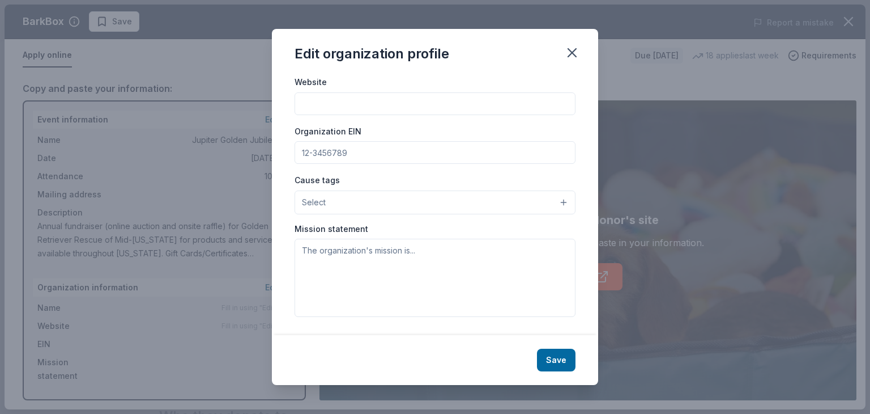
click at [348, 204] on button "Select" at bounding box center [435, 202] width 281 height 24
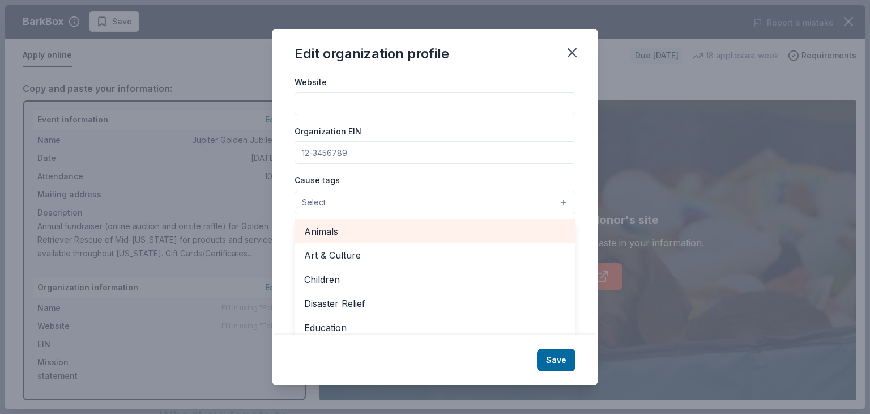
click at [336, 231] on span "Animals" at bounding box center [435, 231] width 262 height 15
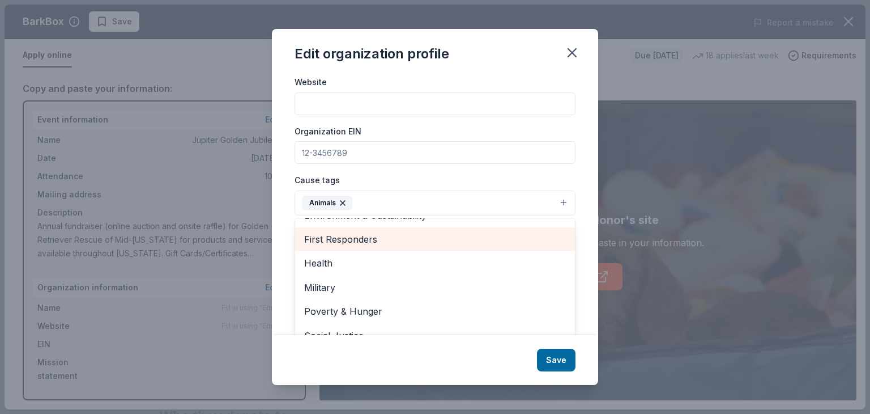
scroll to position [57, 0]
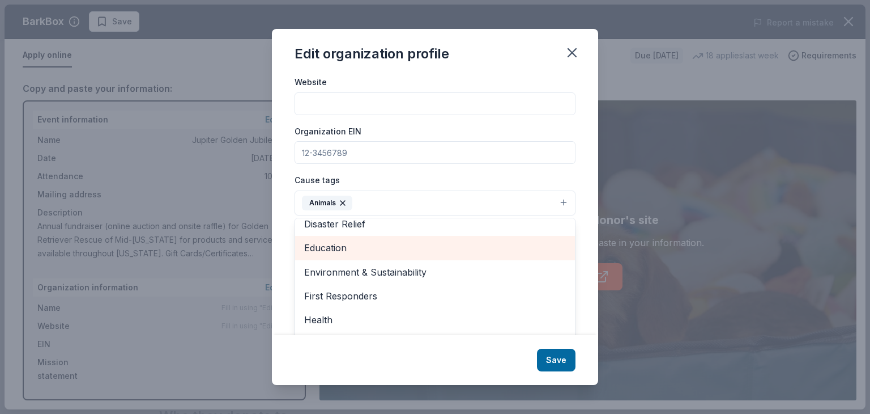
click at [360, 243] on span "Education" at bounding box center [435, 247] width 262 height 15
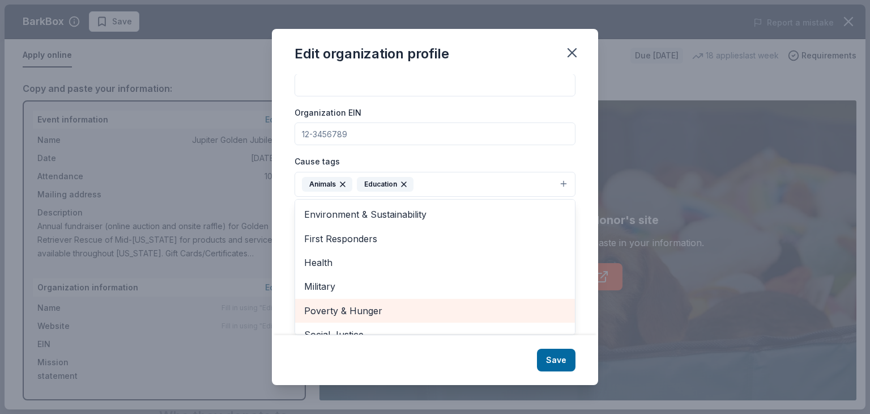
scroll to position [53, 0]
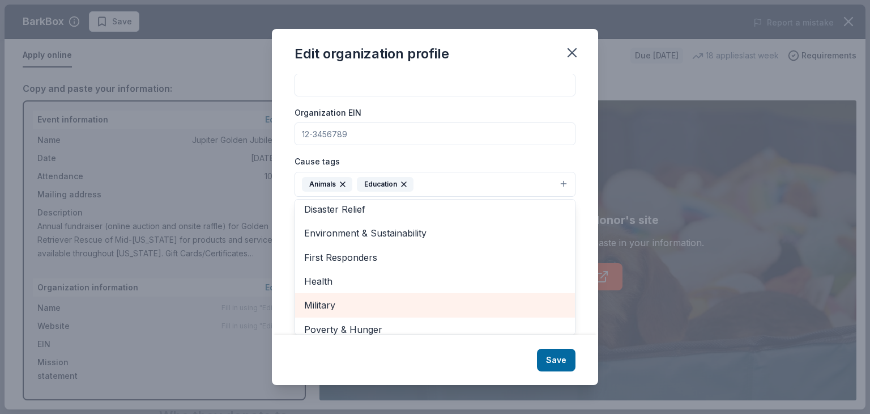
click at [319, 304] on span "Military" at bounding box center [435, 304] width 262 height 15
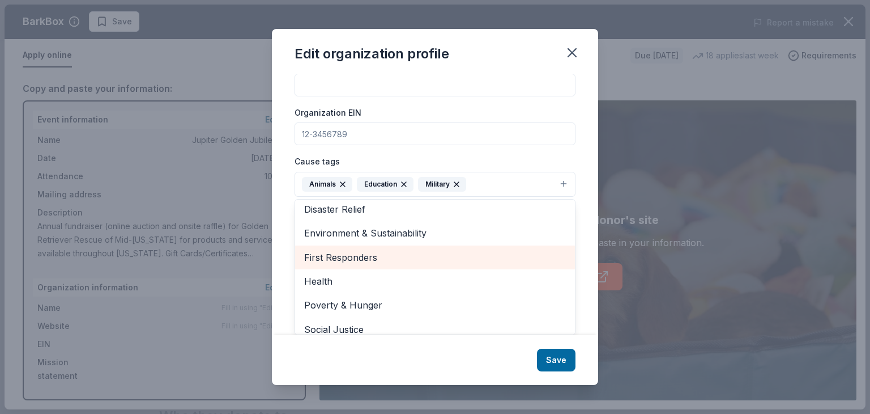
click at [355, 252] on span "First Responders" at bounding box center [435, 257] width 262 height 15
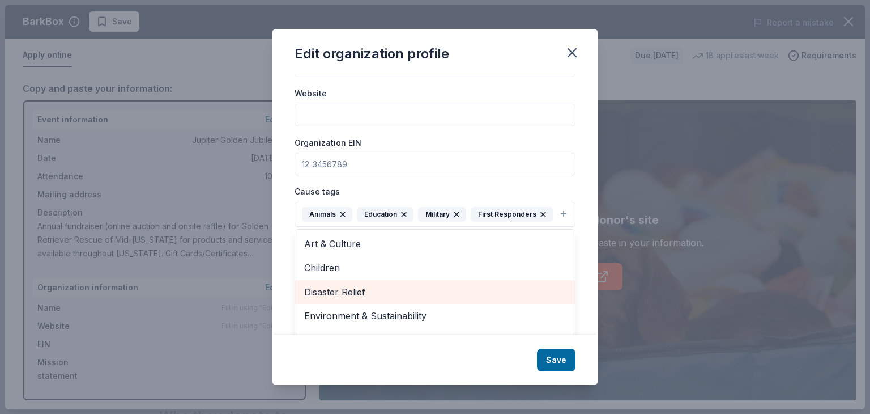
scroll to position [80, 0]
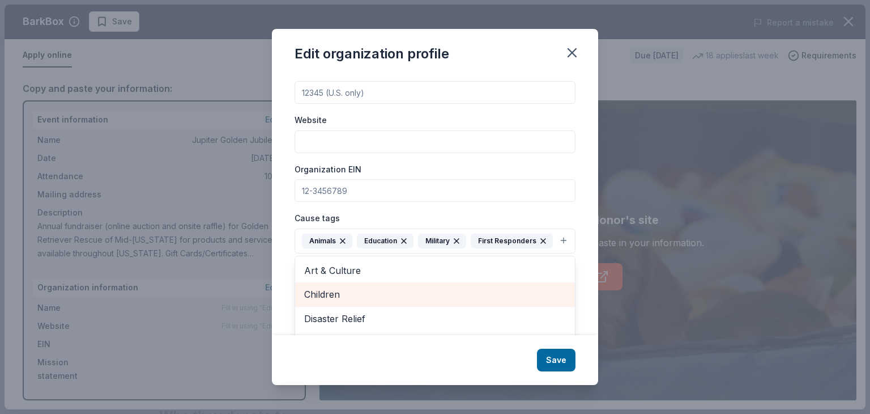
click at [320, 301] on span "Children" at bounding box center [435, 294] width 262 height 15
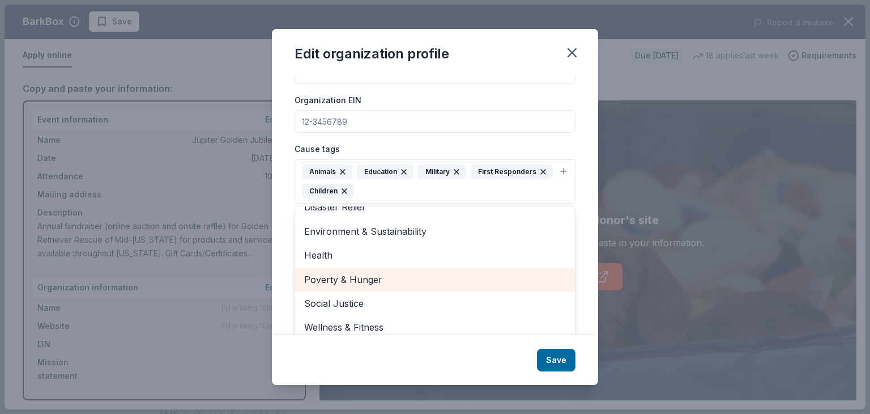
scroll to position [156, 0]
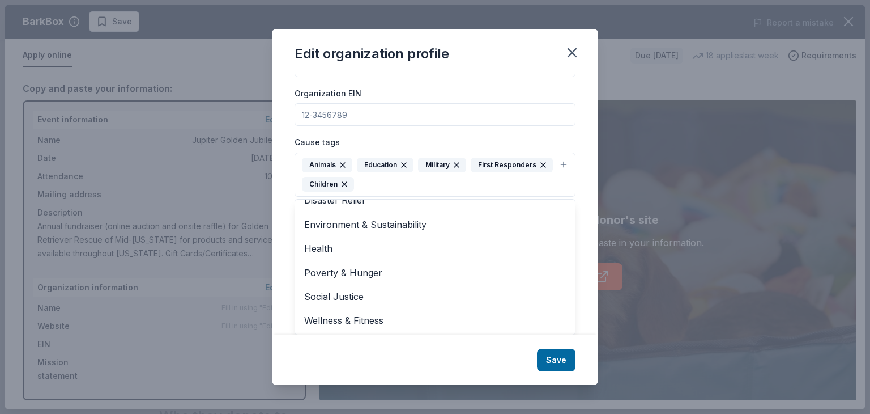
click at [371, 112] on div "Organization name ZIP code Website Organization EIN Cause tags Animals Educatio…" at bounding box center [435, 119] width 281 height 361
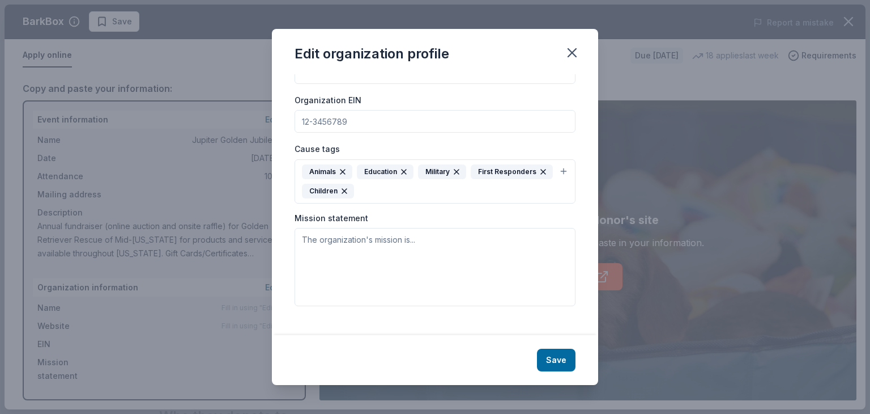
scroll to position [138, 0]
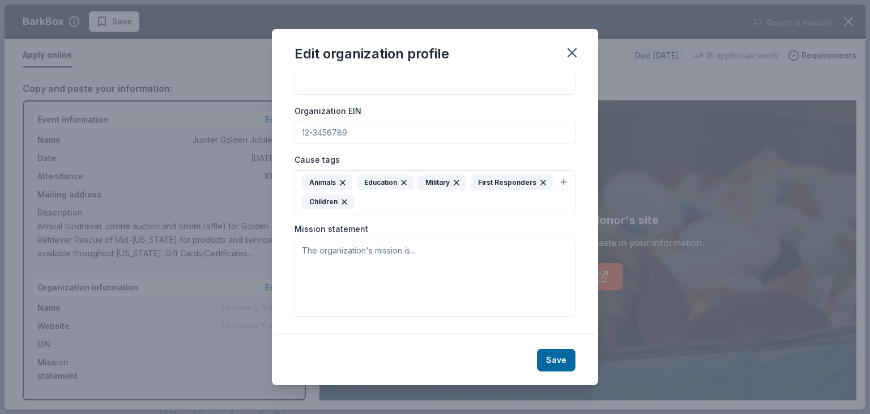
click at [355, 136] on input "Organization EIN" at bounding box center [435, 132] width 281 height 23
drag, startPoint x: 393, startPoint y: 134, endPoint x: 287, endPoint y: 134, distance: 105.9
click at [287, 134] on div "Changes made here will be reflected on your Account. Organization name ZIP code…" at bounding box center [435, 204] width 326 height 261
paste input "[US_EMPLOYER_IDENTIFICATION_NUMBER]"
type input "59-3456998"
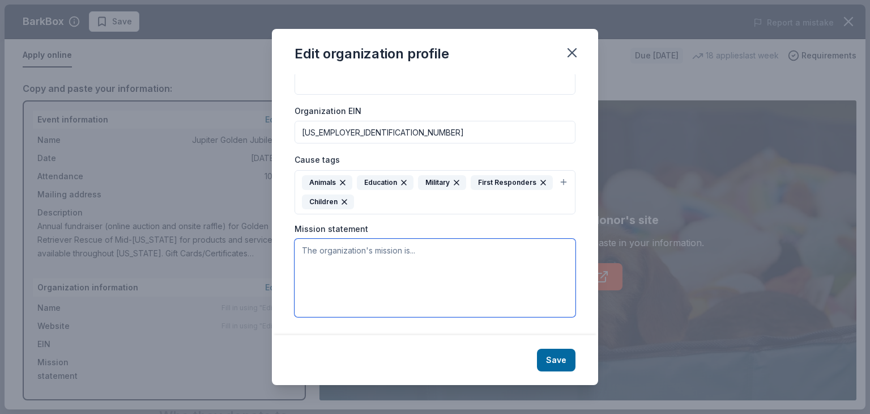
click at [430, 250] on textarea at bounding box center [435, 277] width 281 height 78
click at [331, 254] on textarea at bounding box center [435, 277] width 281 height 78
paste textarea "Our ongoing mission is saving, protecting, and rehoming golden retrievers, retr…"
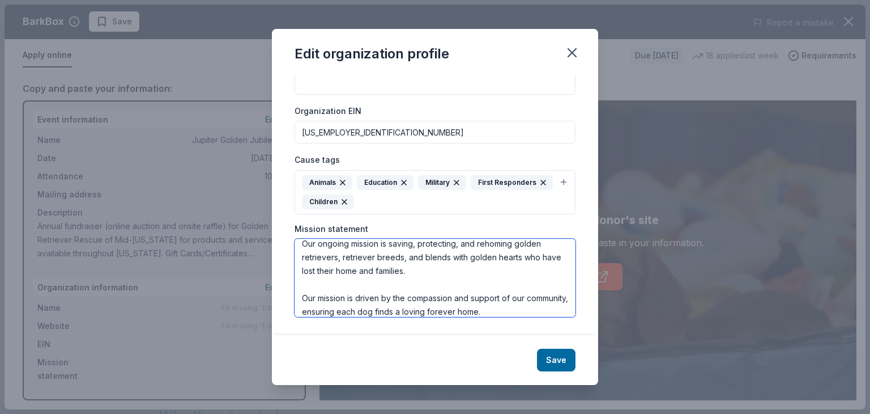
scroll to position [14, 0]
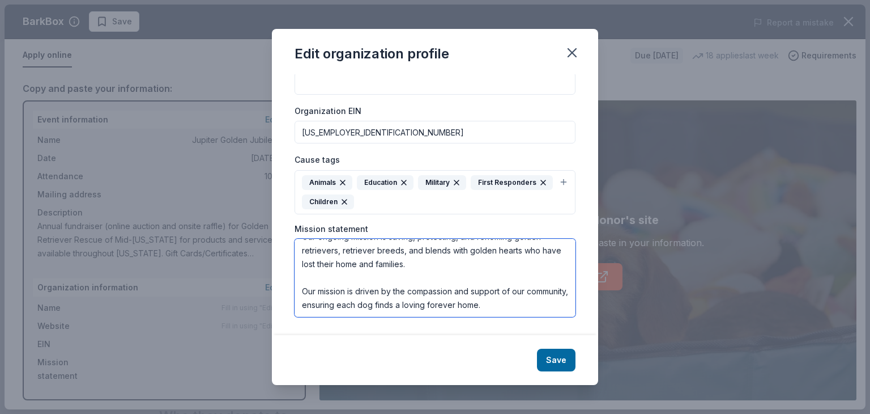
click at [530, 306] on textarea "Our ongoing mission is saving, protecting, and rehoming golden retrievers, retr…" at bounding box center [435, 277] width 281 height 78
click at [323, 306] on textarea "Our ongoing mission is saving, protecting, and rehoming golden retrievers, retr…" at bounding box center [435, 277] width 281 height 78
paste textarea "https://www.grrmf.org/"
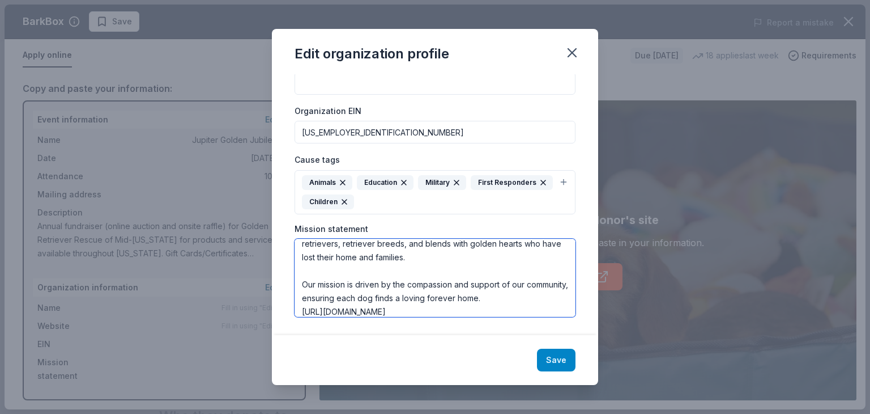
type textarea "Our ongoing mission is saving, protecting, and rehoming golden retrievers, retr…"
click at [551, 356] on button "Save" at bounding box center [556, 359] width 39 height 23
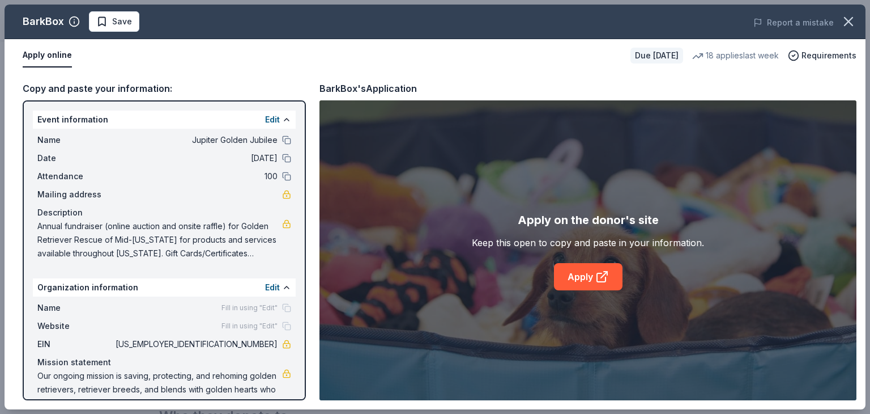
click at [232, 326] on span "Fill in using "Edit"" at bounding box center [249, 325] width 56 height 9
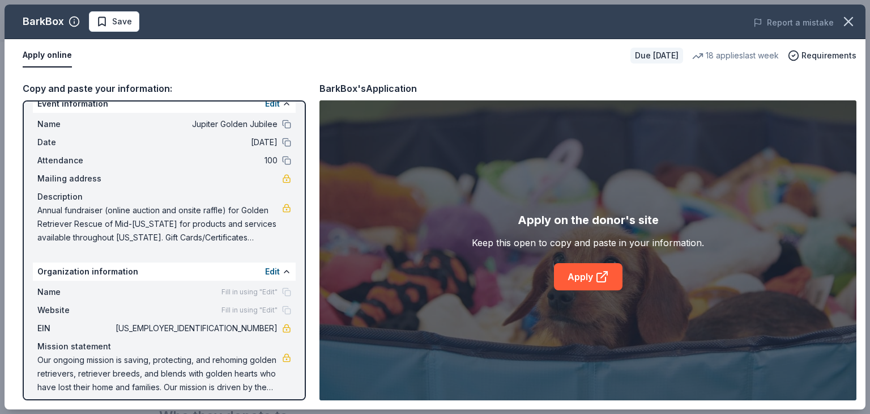
scroll to position [24, 0]
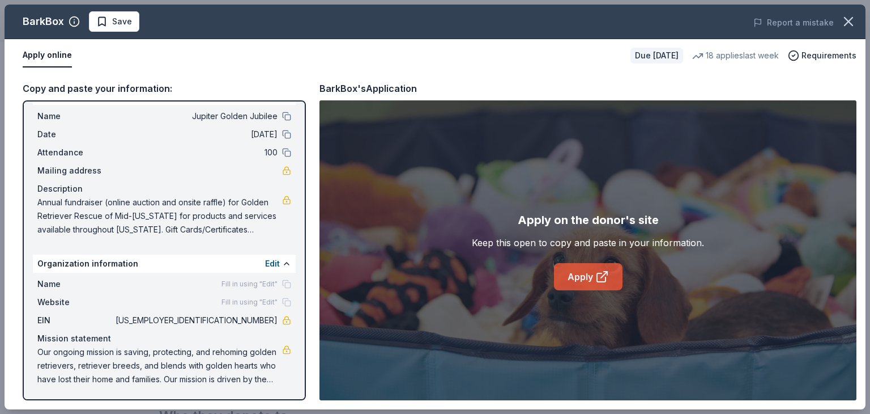
click at [595, 272] on icon at bounding box center [602, 277] width 14 height 14
click at [582, 286] on link "Apply" at bounding box center [588, 276] width 69 height 27
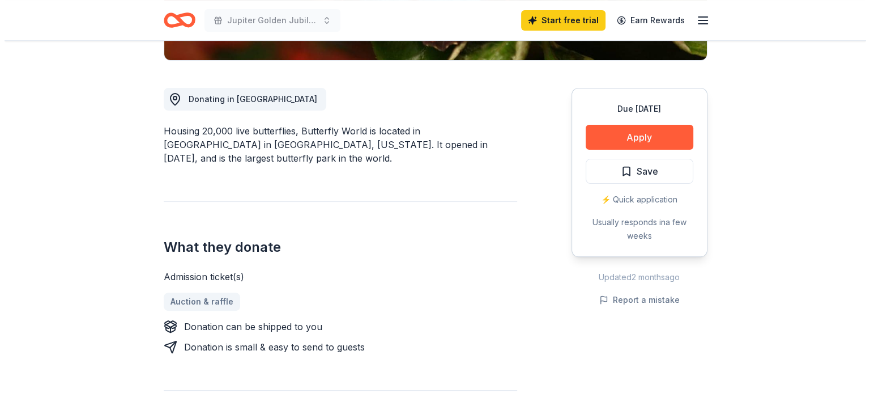
scroll to position [283, 0]
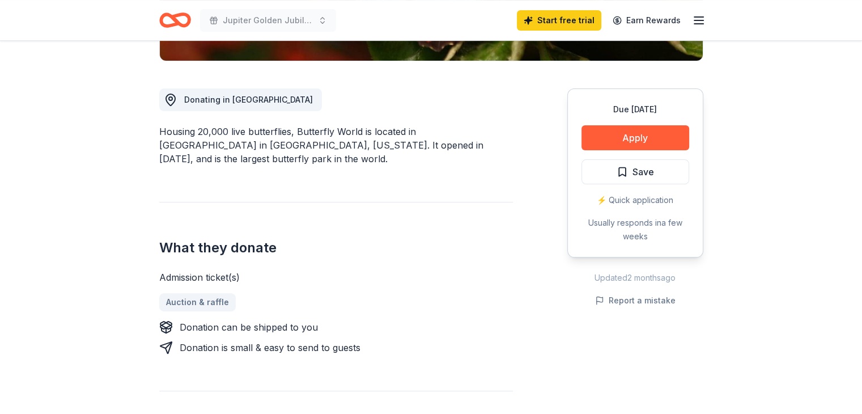
click at [636, 199] on div "⚡️ Quick application" at bounding box center [635, 200] width 108 height 14
click at [630, 200] on div "⚡️ Quick application" at bounding box center [635, 200] width 108 height 14
click at [625, 144] on button "Apply" at bounding box center [635, 137] width 108 height 25
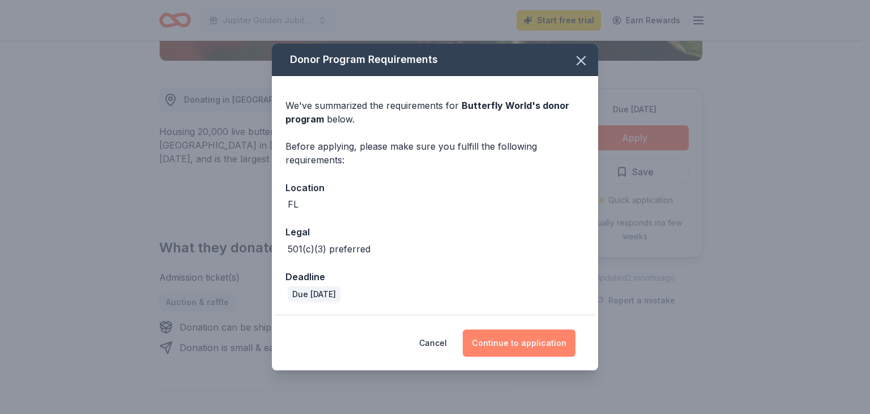
click at [513, 340] on button "Continue to application" at bounding box center [519, 342] width 113 height 27
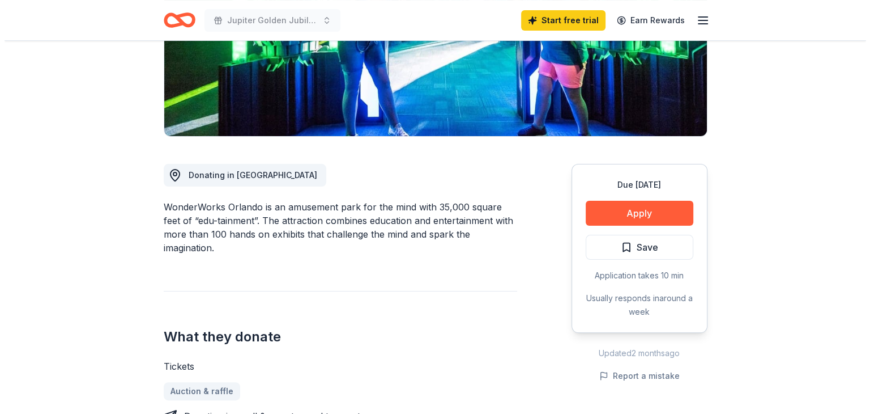
scroll to position [283, 0]
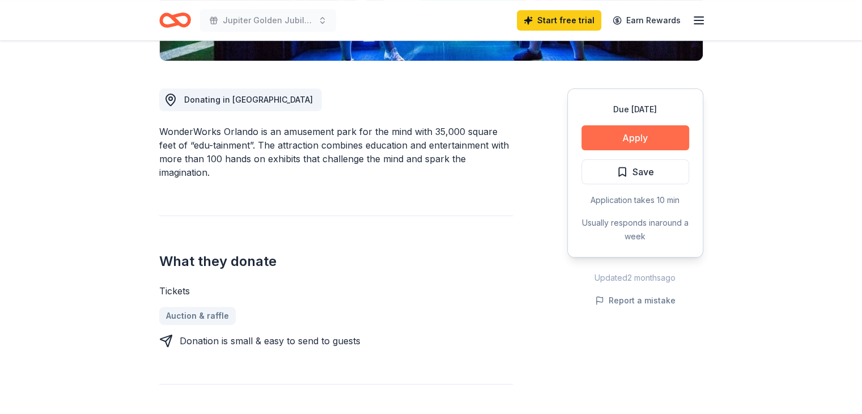
click at [662, 142] on button "Apply" at bounding box center [635, 137] width 108 height 25
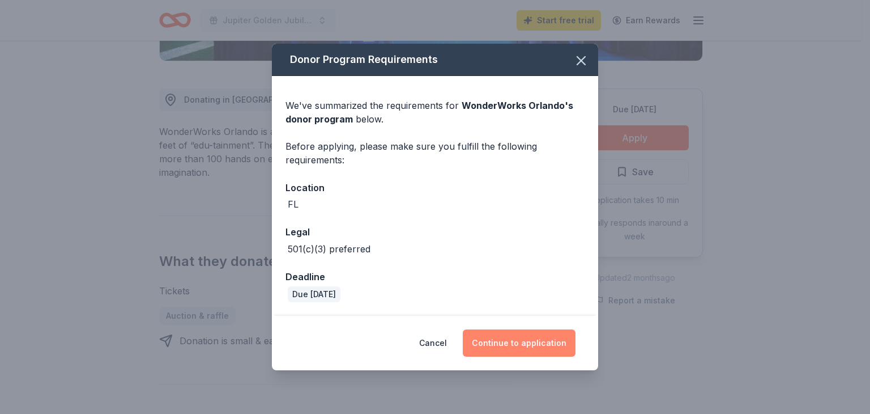
click at [528, 346] on button "Continue to application" at bounding box center [519, 342] width 113 height 27
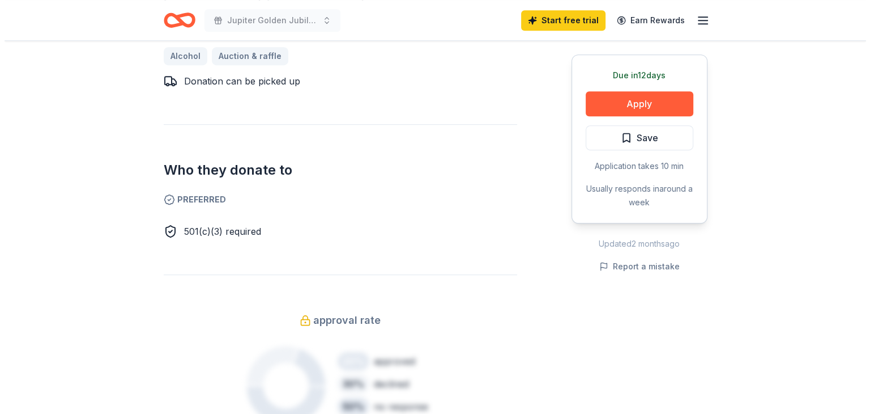
scroll to position [510, 0]
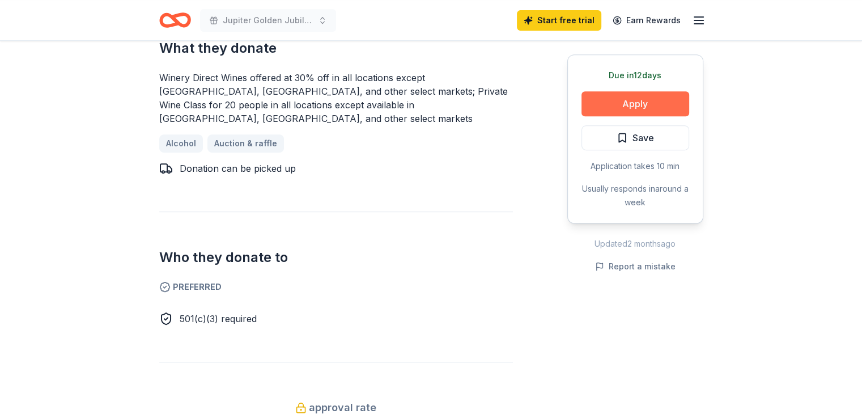
click at [639, 99] on button "Apply" at bounding box center [635, 103] width 108 height 25
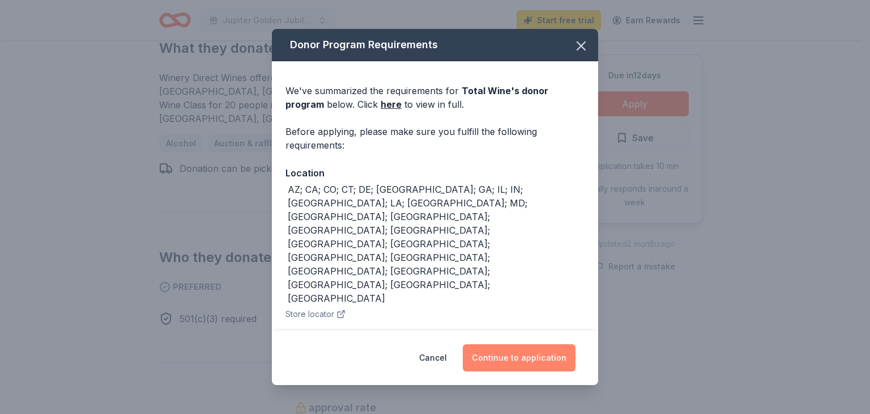
click at [528, 359] on button "Continue to application" at bounding box center [519, 357] width 113 height 27
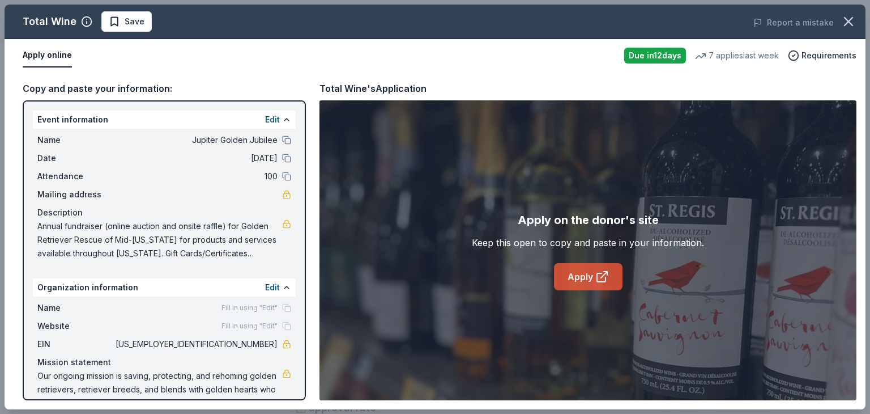
click at [587, 277] on link "Apply" at bounding box center [588, 276] width 69 height 27
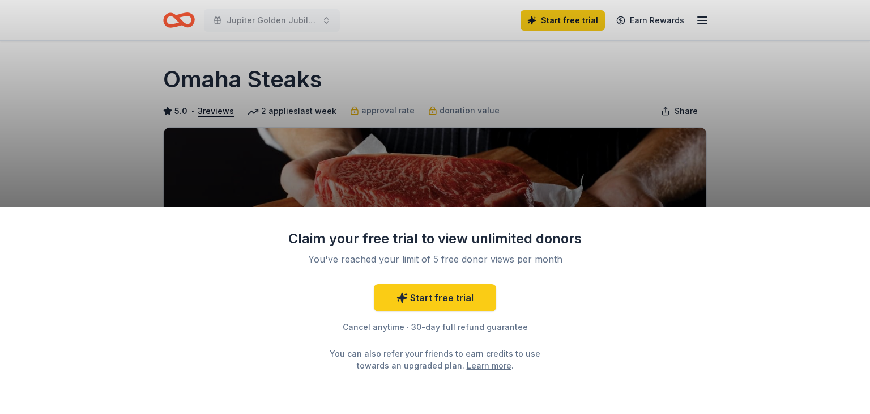
click at [766, 141] on div "Claim your free trial to view unlimited donors You've reached your limit of 5 f…" at bounding box center [435, 207] width 870 height 414
click at [842, 218] on div "Claim your free trial to view unlimited donors You've reached your limit of 5 f…" at bounding box center [435, 310] width 870 height 207
click at [753, 161] on div "Claim your free trial to view unlimited donors You've reached your limit of 5 f…" at bounding box center [435, 207] width 870 height 414
click at [450, 305] on link "Start free trial" at bounding box center [435, 297] width 122 height 27
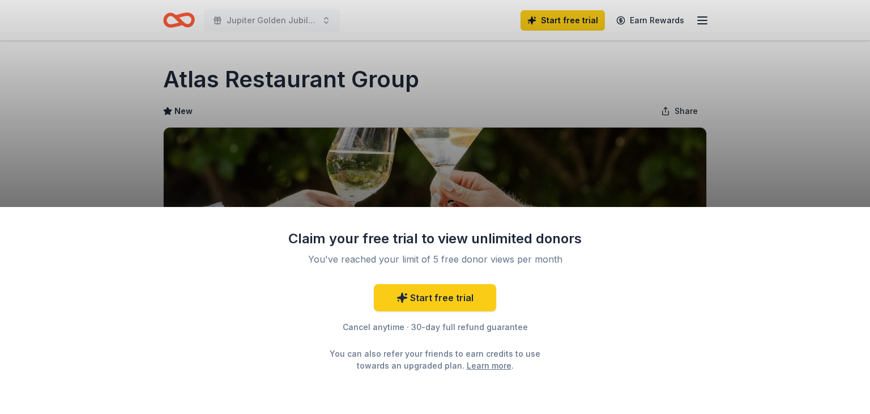
click at [687, 109] on div "Claim your free trial to view unlimited donors You've reached your limit of 5 f…" at bounding box center [435, 207] width 870 height 414
